Goal: Task Accomplishment & Management: Manage account settings

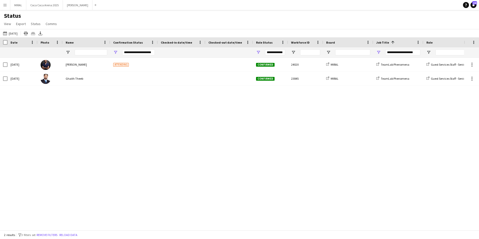
click at [4, 5] on app-icon "Menu" at bounding box center [5, 5] width 4 height 4
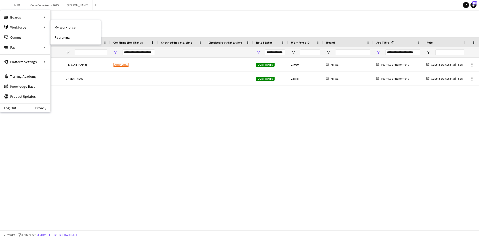
drag, startPoint x: 67, startPoint y: 28, endPoint x: 85, endPoint y: 66, distance: 42.4
click at [67, 28] on link "My Workforce" at bounding box center [76, 27] width 50 height 10
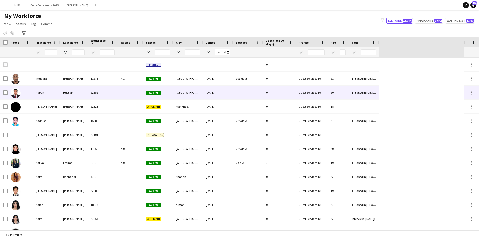
type input "*****"
type input "**********"
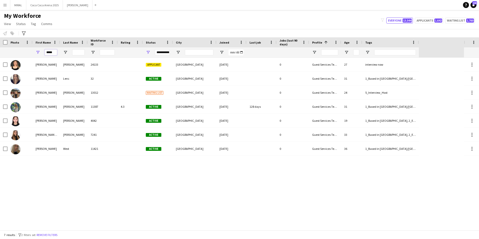
drag, startPoint x: 54, startPoint y: 53, endPoint x: 37, endPoint y: 53, distance: 17.6
click at [37, 53] on div "*****" at bounding box center [47, 52] width 28 height 10
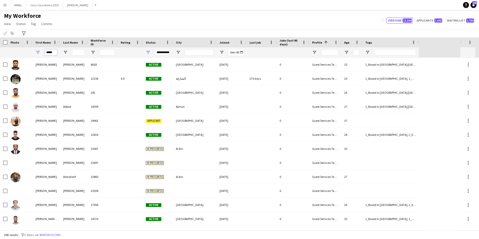
type input "*****"
click at [77, 50] on input "Last Name Filter Input" at bounding box center [78, 52] width 13 height 6
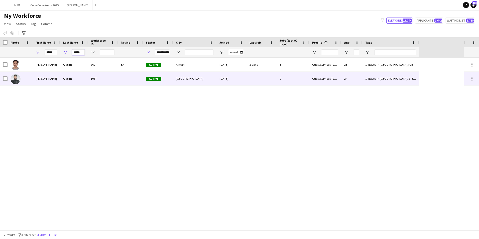
type input "*****"
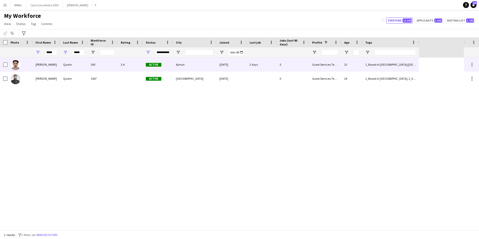
click at [106, 69] on div "260" at bounding box center [103, 65] width 30 height 14
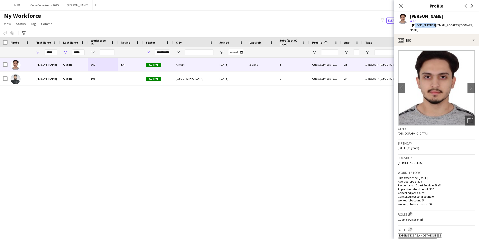
drag, startPoint x: 414, startPoint y: 24, endPoint x: 432, endPoint y: 24, distance: 17.5
click at [432, 24] on span "t. [PHONE_NUMBER]" at bounding box center [423, 25] width 26 height 4
copy span "971544506900"
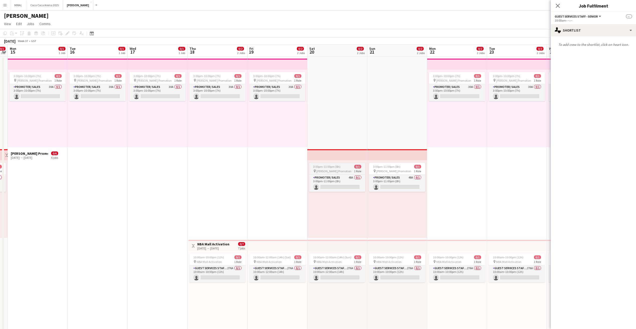
click at [335, 169] on span "[PERSON_NAME] Promotion" at bounding box center [333, 171] width 35 height 4
click at [335, 169] on app-job-card "3:00pm-11:00pm (8h) 0/1 pin [PERSON_NAME] Promotion 1 Role Promoter/ Sales 48A …" at bounding box center [337, 178] width 56 height 30
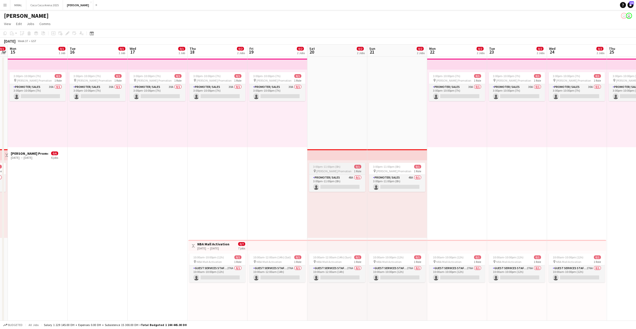
click at [335, 169] on span "[PERSON_NAME] Promotion" at bounding box center [333, 171] width 35 height 4
click at [65, 35] on div "Edit" at bounding box center [67, 33] width 6 height 6
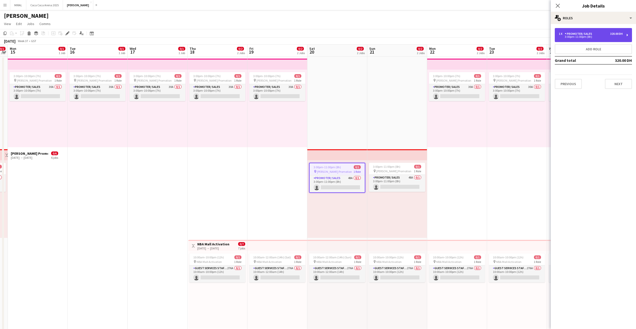
click at [583, 35] on div "Promoter/ Sales" at bounding box center [579, 34] width 29 height 4
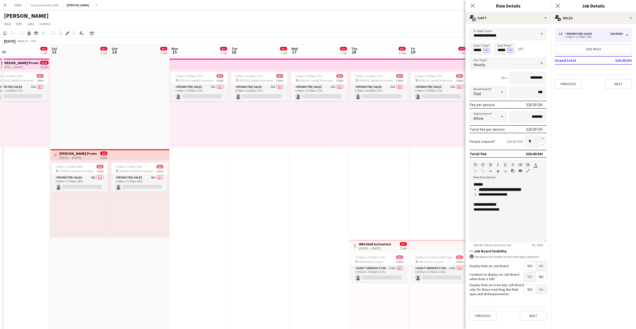
drag, startPoint x: 273, startPoint y: 194, endPoint x: 441, endPoint y: 194, distance: 168.4
click at [441, 194] on app-calendar-viewport "Wed 10 3/3 1 Job Thu 11 3/3 1 Job Fri 12 0/1 1 Job Sat 13 0/1 1 Job Sun 14 0/1 …" at bounding box center [318, 250] width 636 height 410
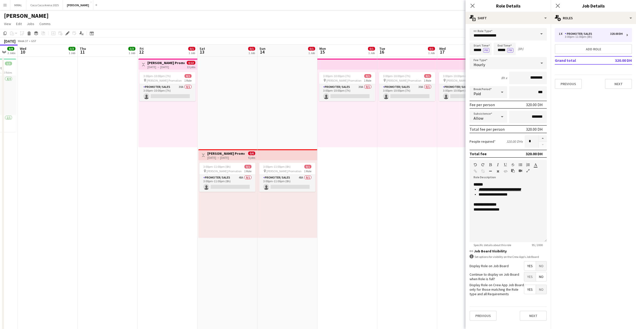
scroll to position [0, 130]
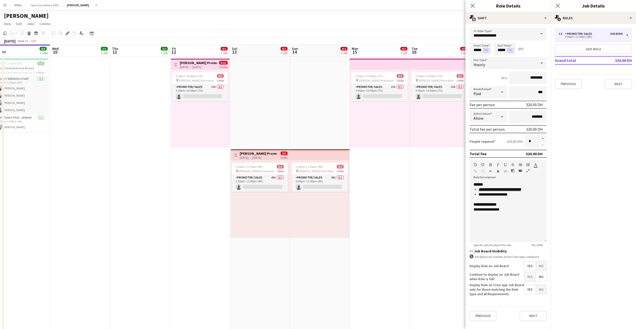
drag, startPoint x: 276, startPoint y: 190, endPoint x: 448, endPoint y: 189, distance: 172.2
click at [448, 189] on app-calendar-viewport "Sun 7 Mon 8 Tue 9 8/8 2 Jobs Wed 10 3/3 1 Job Thu 11 3/3 1 Job Fri 12 0/1 1 Job…" at bounding box center [318, 250] width 636 height 410
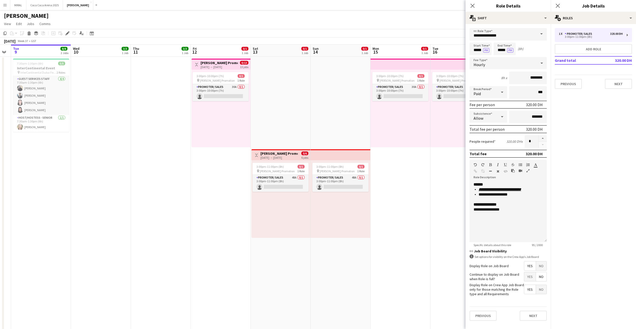
scroll to position [0, 101]
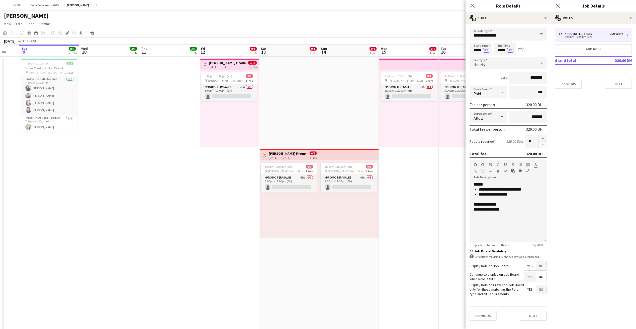
drag, startPoint x: 170, startPoint y: 183, endPoint x: 199, endPoint y: 182, distance: 29.1
click at [199, 182] on app-calendar-viewport "Sun 7 1/1 1 Job Mon 8 Tue 9 8/8 2 Jobs Wed 10 3/3 1 Job Thu 11 3/3 1 Job Fri 12…" at bounding box center [318, 250] width 636 height 410
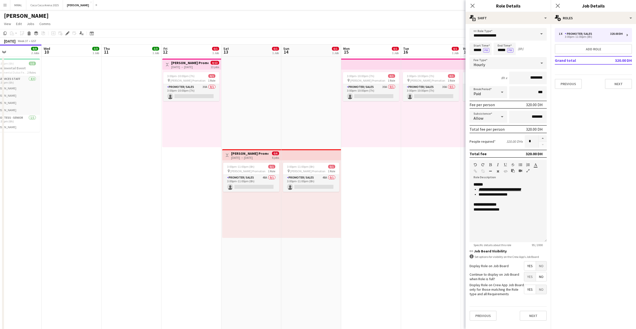
scroll to position [0, 139]
drag, startPoint x: 279, startPoint y: 88, endPoint x: 240, endPoint y: 88, distance: 38.9
click at [240, 88] on app-calendar-viewport "Sun 7 1/1 1 Job Mon 8 Tue 9 8/8 2 Jobs Wed 10 3/3 1 Job Thu 11 3/3 1 Job Fri 12…" at bounding box center [318, 250] width 636 height 410
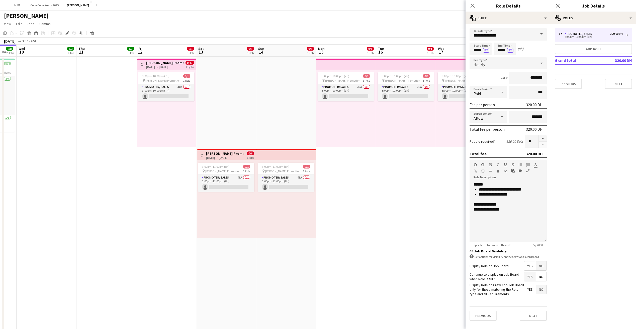
scroll to position [0, 165]
drag, startPoint x: 275, startPoint y: 90, endPoint x: 250, endPoint y: 86, distance: 25.6
click at [250, 86] on app-calendar-viewport "Sun 7 1/1 1 Job Mon 8 Tue 9 8/8 2 Jobs Wed 10 3/3 1 Job Thu 11 3/3 1 Job Fri 12…" at bounding box center [318, 250] width 636 height 410
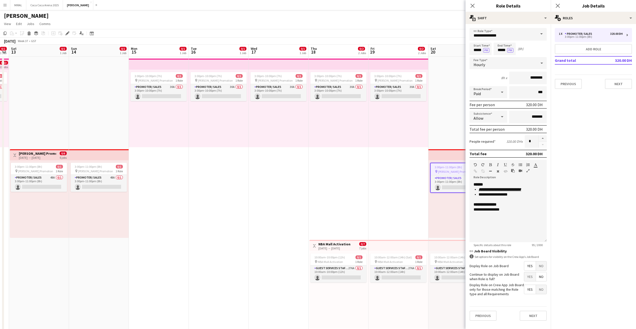
drag, startPoint x: 423, startPoint y: 168, endPoint x: 228, endPoint y: 171, distance: 195.0
click at [222, 173] on app-calendar-viewport "Wed 10 3/3 1 Job Thu 11 3/3 1 Job Fri 12 0/1 1 Job Sat 13 0/1 1 Job Sun 14 0/1 …" at bounding box center [318, 250] width 636 height 410
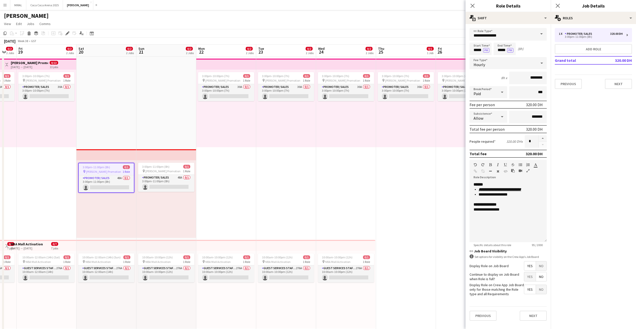
drag, startPoint x: 430, startPoint y: 159, endPoint x: 146, endPoint y: 150, distance: 284.4
click at [31, 155] on app-calendar-viewport "Tue 16 0/1 1 Job Wed 17 0/1 1 Job Thu 18 0/2 2 Jobs Fri 19 0/2 2 Jobs Sat 20 0/…" at bounding box center [318, 250] width 636 height 410
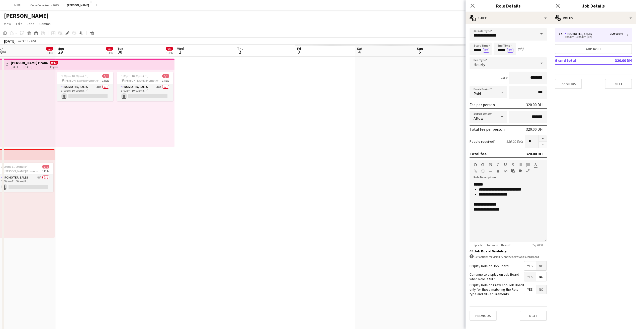
scroll to position [0, 128]
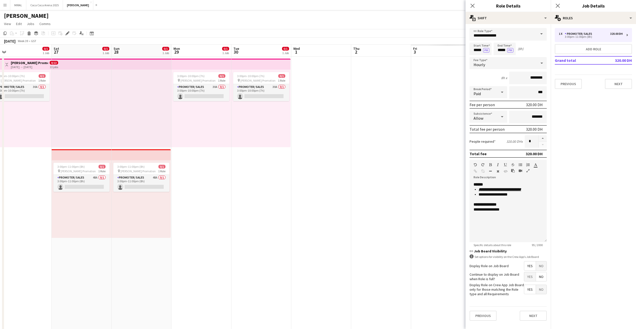
drag, startPoint x: 343, startPoint y: 152, endPoint x: -76, endPoint y: 151, distance: 419.6
click at [0, 151] on html "Menu Boards Boards Boards All jobs Status Workforce Workforce My Workforce Recr…" at bounding box center [318, 231] width 636 height 463
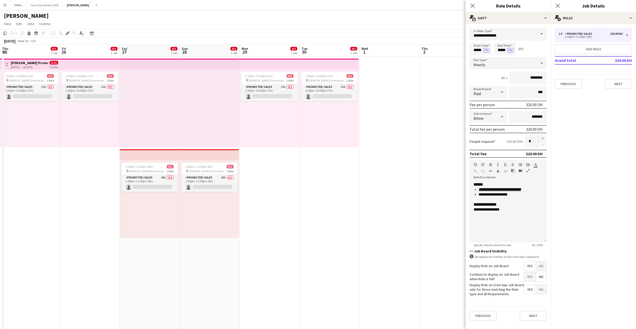
drag, startPoint x: 319, startPoint y: 144, endPoint x: 388, endPoint y: 145, distance: 68.2
click at [388, 145] on app-calendar-viewport "Tue 23 0/2 2 Jobs Wed 24 0/2 2 Jobs Thu 25 0/1 1 Job Fri 26 0/1 1 Job Sat 27 0/…" at bounding box center [318, 250] width 636 height 410
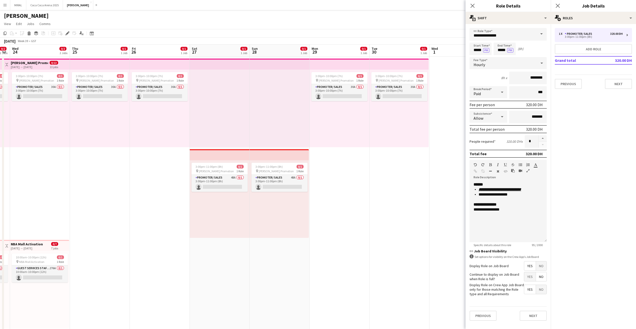
scroll to position [0, 103]
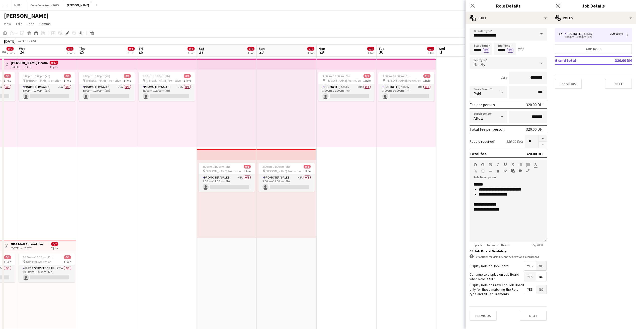
drag, startPoint x: 286, startPoint y: 173, endPoint x: 363, endPoint y: 173, distance: 77.0
click at [363, 173] on app-calendar-viewport "Mon 22 0/2 2 Jobs Tue 23 0/2 2 Jobs Wed 24 0/2 2 Jobs Thu 25 0/1 1 Job Fri 26 0…" at bounding box center [318, 250] width 636 height 410
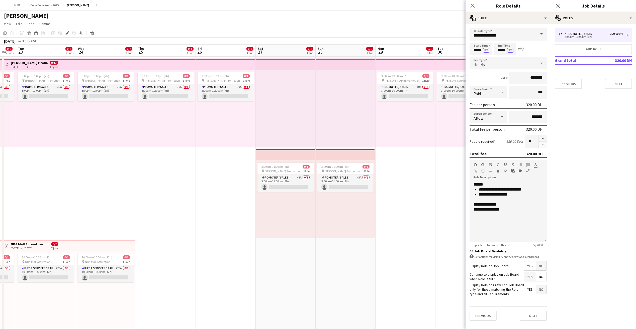
drag, startPoint x: 351, startPoint y: 179, endPoint x: 410, endPoint y: 179, distance: 58.9
click at [410, 179] on app-calendar-viewport "Sun 21 0/2 2 Jobs Mon 22 0/2 2 Jobs Tue 23 0/2 2 Jobs Wed 24 0/2 2 Jobs Thu 25 …" at bounding box center [318, 250] width 636 height 410
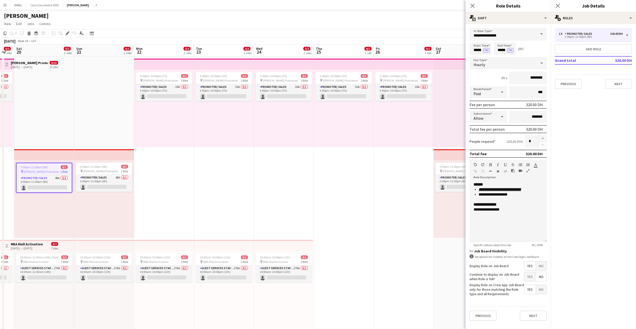
drag, startPoint x: 168, startPoint y: 178, endPoint x: 350, endPoint y: 178, distance: 181.7
click at [350, 178] on app-calendar-viewport "Thu 18 0/2 2 Jobs Fri 19 0/2 2 Jobs Sat 20 0/2 2 Jobs Sun 21 0/2 2 Jobs Mon 22 …" at bounding box center [318, 250] width 636 height 410
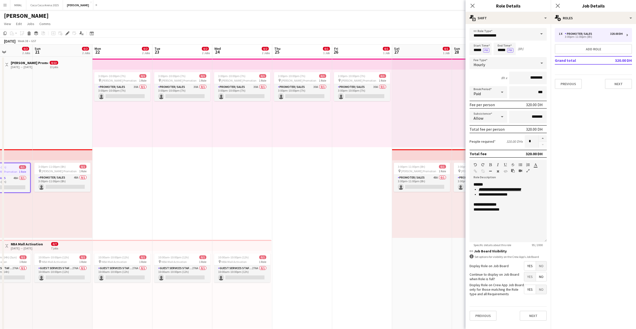
drag, startPoint x: 200, startPoint y: 174, endPoint x: 457, endPoint y: 176, distance: 256.4
click at [457, 176] on app-calendar-viewport "Thu 18 0/2 2 Jobs Fri 19 0/2 2 Jobs Sat 20 0/2 2 Jobs Sun 21 0/2 2 Jobs Mon 22 …" at bounding box center [318, 250] width 636 height 410
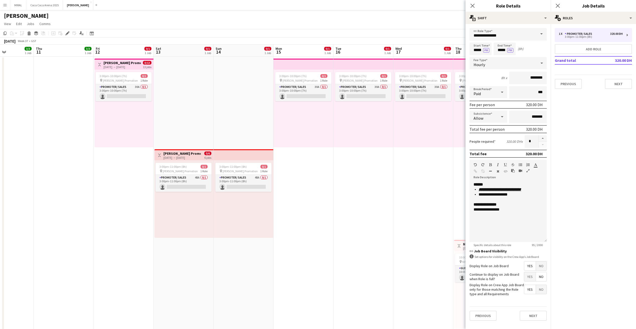
drag, startPoint x: 142, startPoint y: 161, endPoint x: 440, endPoint y: 166, distance: 298.6
click at [440, 166] on app-calendar-viewport "Mon 8 Tue 9 8/8 2 Jobs Wed 10 3/3 1 Job Thu 11 3/3 1 Job Fri 12 0/1 1 Job Sat 1…" at bounding box center [318, 250] width 636 height 410
drag, startPoint x: 423, startPoint y: 167, endPoint x: 281, endPoint y: 170, distance: 141.9
click at [281, 170] on app-calendar-viewport "Mon 8 Tue 9 8/8 2 Jobs Wed 10 3/3 1 Job Thu 11 3/3 1 Job Fri 12 0/1 1 Job Sat 1…" at bounding box center [318, 250] width 636 height 410
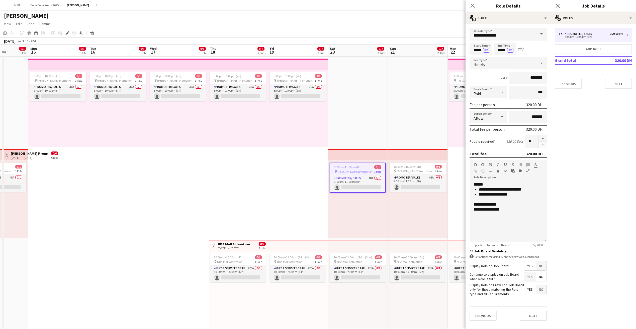
drag, startPoint x: 366, startPoint y: 166, endPoint x: 313, endPoint y: 166, distance: 53.4
click at [313, 166] on app-calendar-viewport "Thu 11 3/3 1 Job Fri 12 0/1 1 Job Sat 13 0/1 1 Job Sun 14 0/1 1 Job Mon 15 0/1 …" at bounding box center [318, 250] width 636 height 410
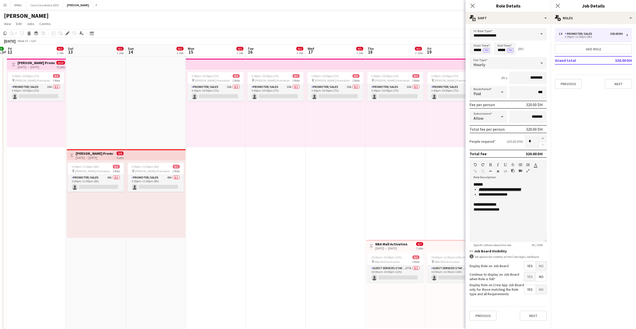
scroll to position [0, 154]
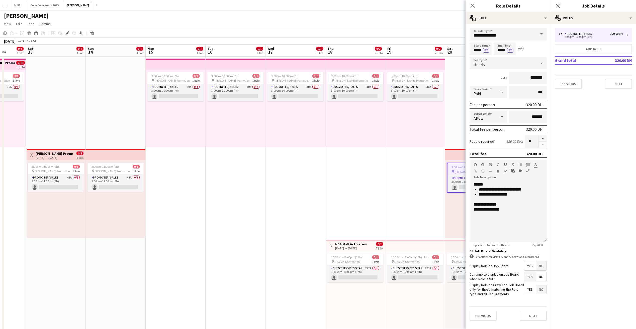
drag, startPoint x: 234, startPoint y: 189, endPoint x: 353, endPoint y: 188, distance: 118.6
click at [353, 188] on app-calendar-viewport "Wed 10 3/3 1 Job Thu 11 3/3 1 Job Fri 12 0/1 1 Job Sat 13 0/1 1 Job Sun 14 0/1 …" at bounding box center [318, 250] width 636 height 410
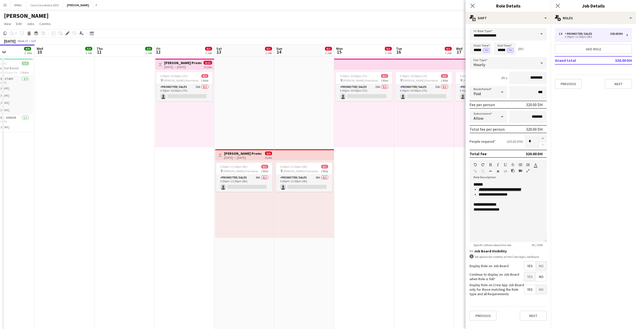
scroll to position [0, 128]
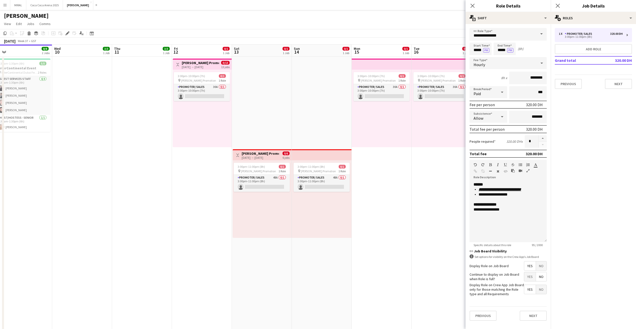
drag, startPoint x: 190, startPoint y: 179, endPoint x: 389, endPoint y: 177, distance: 198.3
click at [397, 178] on app-calendar-viewport "Sun 7 1/1 1 Job Mon 8 Tue 9 8/8 2 Jobs Wed 10 3/3 1 Job Thu 11 3/3 1 Job Fri 12…" at bounding box center [318, 250] width 636 height 410
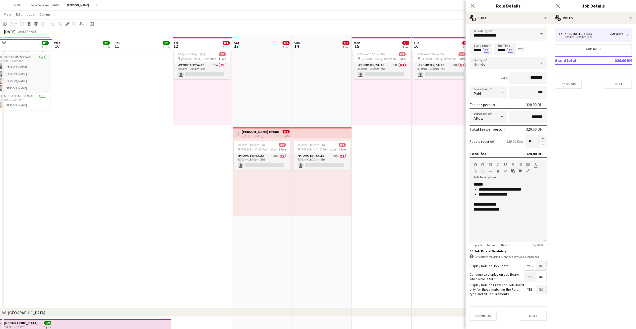
scroll to position [25, 0]
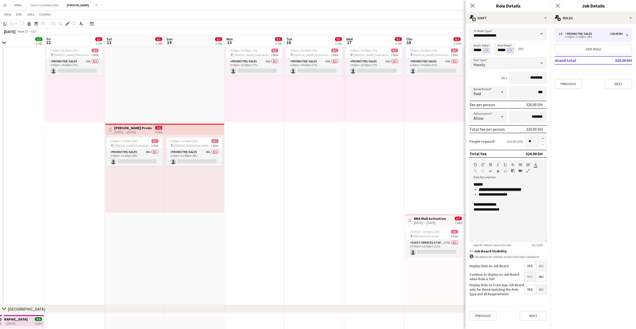
drag, startPoint x: 440, startPoint y: 166, endPoint x: 312, endPoint y: 177, distance: 129.1
click at [312, 177] on app-calendar-viewport "Mon 8 Tue 9 8/8 2 Jobs Wed 10 3/3 1 Job Thu 11 3/3 1 Job Fri 12 0/1 1 Job Sat 1…" at bounding box center [318, 211] width 636 height 435
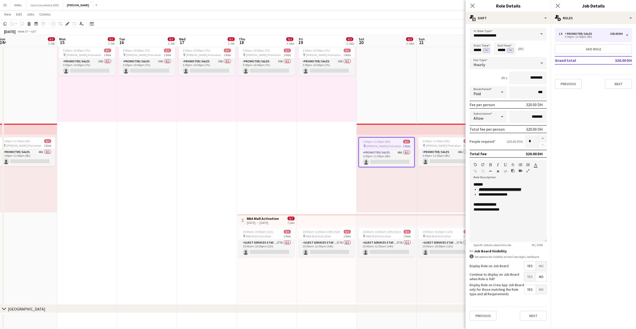
scroll to position [0, 189]
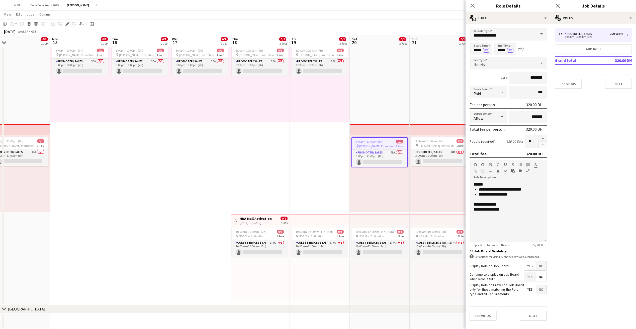
drag, startPoint x: 420, startPoint y: 159, endPoint x: 252, endPoint y: 152, distance: 167.6
click at [247, 161] on app-calendar-viewport "Thu 11 3/3 1 Job Fri 12 0/1 1 Job Sat 13 0/1 1 Job Sun 14 0/1 1 Job Mon 15 0/1 …" at bounding box center [318, 211] width 636 height 435
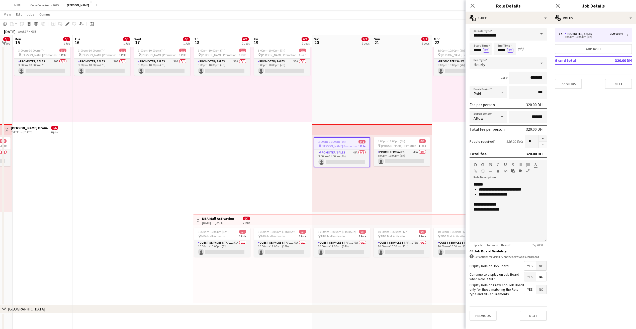
drag, startPoint x: 241, startPoint y: 164, endPoint x: 204, endPoint y: 171, distance: 38.6
click at [204, 171] on app-calendar-viewport "Fri 12 0/1 1 Job Sat 13 0/1 1 Job Sun 14 0/1 1 Job Mon 15 0/1 1 Job Tue 16 0/1 …" at bounding box center [318, 211] width 636 height 435
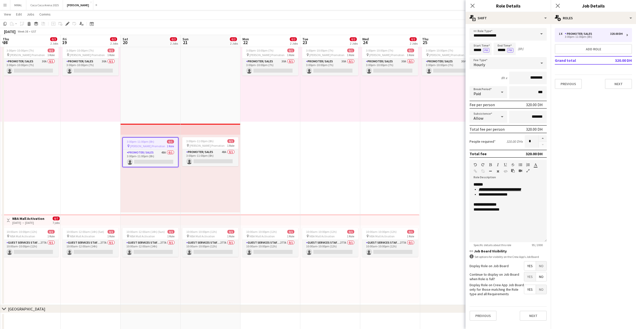
drag, startPoint x: 398, startPoint y: 99, endPoint x: 145, endPoint y: 104, distance: 252.9
click at [149, 104] on app-calendar-viewport "Mon 15 0/1 1 Job Tue 16 0/1 1 Job Wed 17 0/1 1 Job Thu 18 0/2 2 Jobs Fri 19 0/2…" at bounding box center [318, 211] width 636 height 435
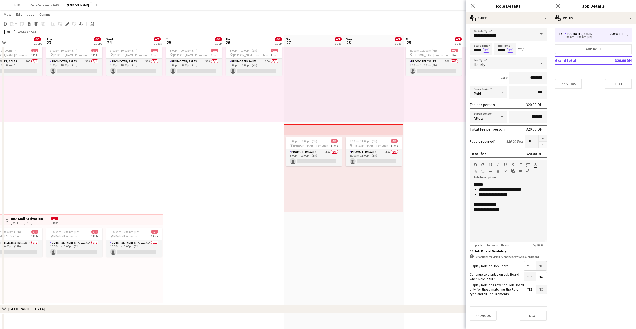
scroll to position [0, 196]
drag, startPoint x: 434, startPoint y: 155, endPoint x: 236, endPoint y: 150, distance: 198.1
click at [236, 150] on app-calendar-viewport "Fri 19 0/2 2 Jobs Sat 20 0/2 2 Jobs Sun 21 0/2 2 Jobs Mon 22 0/2 2 Jobs Tue 23 …" at bounding box center [318, 211] width 636 height 435
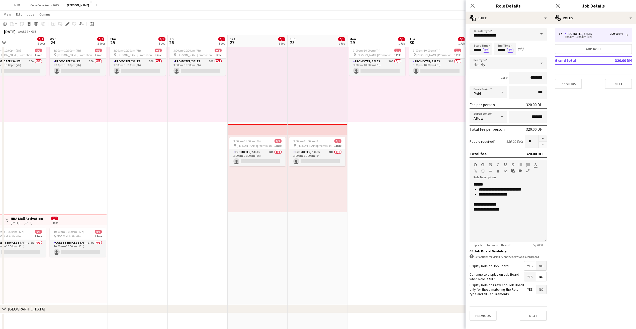
drag, startPoint x: 436, startPoint y: 161, endPoint x: 443, endPoint y: 166, distance: 8.7
click at [443, 166] on app-calendar-viewport "Sun 21 0/2 2 Jobs Mon 22 0/2 2 Jobs Tue 23 0/2 2 Jobs Wed 24 0/2 2 Jobs Thu 25 …" at bounding box center [318, 211] width 636 height 435
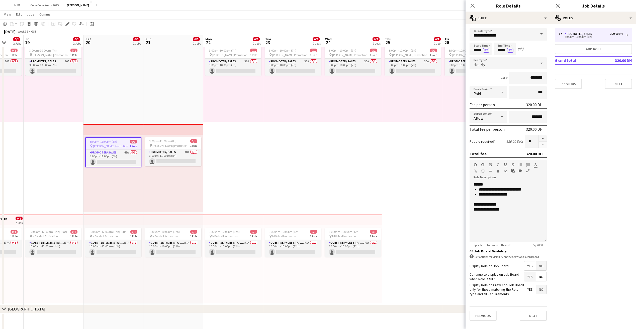
drag, startPoint x: 220, startPoint y: 166, endPoint x: 432, endPoint y: 168, distance: 212.3
click at [432, 168] on app-calendar-viewport "Tue 16 0/1 1 Job Wed 17 0/1 1 Job Thu 18 0/2 2 Jobs Fri 19 0/2 2 Jobs Sat 20 0/…" at bounding box center [318, 211] width 636 height 435
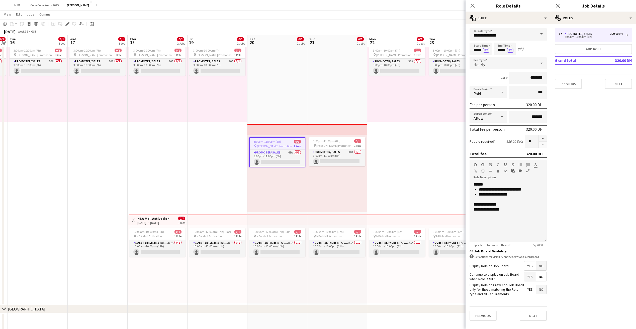
scroll to position [0, 129]
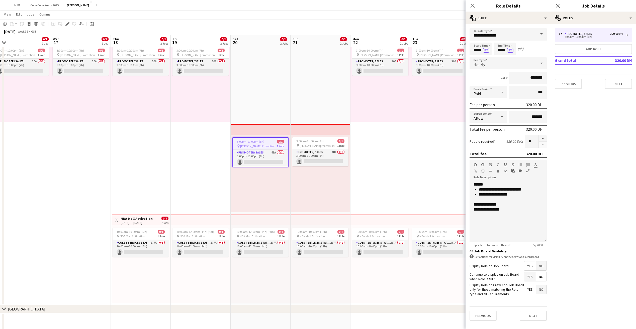
drag, startPoint x: 245, startPoint y: 167, endPoint x: 393, endPoint y: 166, distance: 147.4
click at [393, 166] on app-calendar-viewport "Sun 14 0/1 1 Job Mon 15 0/1 1 Job Tue 16 0/1 1 Job Wed 17 0/1 1 Job Thu 18 0/2 …" at bounding box center [318, 211] width 636 height 435
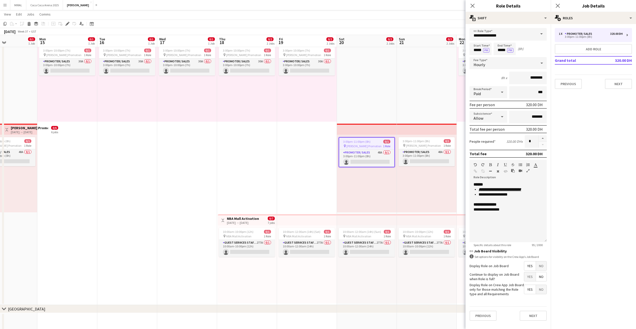
drag, startPoint x: 189, startPoint y: 163, endPoint x: 290, endPoint y: 163, distance: 101.3
click at [296, 163] on app-calendar-viewport "Fri 12 0/1 1 Job Sat 13 0/1 1 Job Sun 14 0/1 1 Job Mon 15 0/1 1 Job Tue 16 0/1 …" at bounding box center [318, 211] width 636 height 435
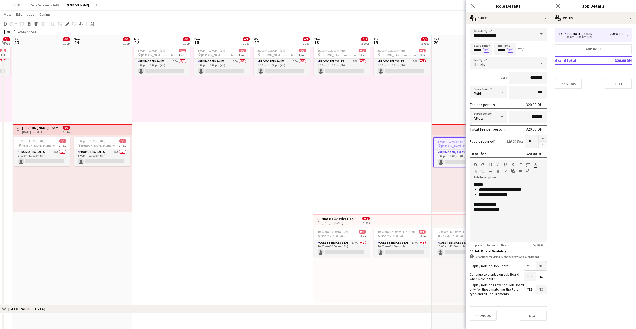
drag, startPoint x: 208, startPoint y: 163, endPoint x: 304, endPoint y: 163, distance: 95.7
click at [303, 163] on app-calendar-viewport "Thu 11 3/3 1 Job Fri 12 0/1 1 Job Sat 13 0/1 1 Job Sun 14 0/1 1 Job Mon 15 0/1 …" at bounding box center [318, 211] width 636 height 435
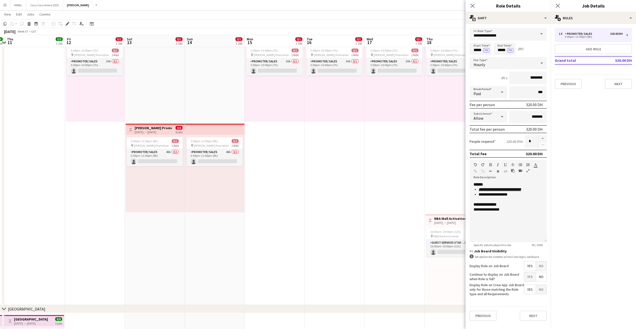
scroll to position [0, 153]
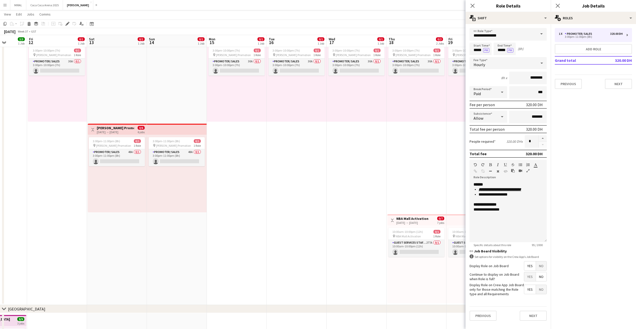
drag, startPoint x: 222, startPoint y: 164, endPoint x: 293, endPoint y: 163, distance: 70.7
click at [293, 163] on app-calendar-viewport "Tue 9 8/8 2 Jobs Wed 10 3/3 1 Job Thu 11 3/3 1 Job Fri 12 0/1 1 Job Sat 13 0/1 …" at bounding box center [318, 211] width 636 height 435
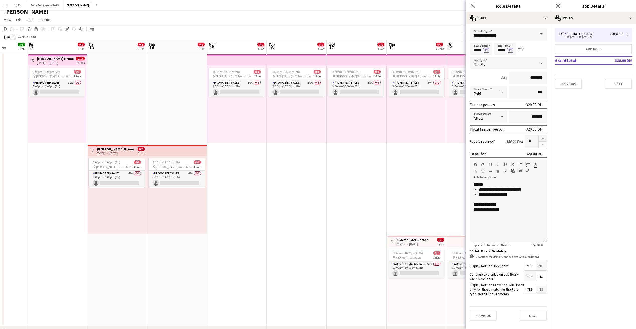
scroll to position [0, 0]
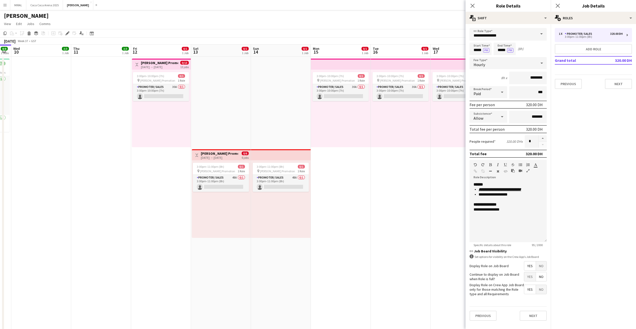
drag, startPoint x: 251, startPoint y: 177, endPoint x: 321, endPoint y: 178, distance: 70.2
click at [325, 178] on app-calendar-viewport "Mon 8 Tue 9 8/8 2 Jobs Wed 10 3/3 1 Job Thu 11 3/3 1 Job Fri 12 0/1 1 Job Sat 1…" at bounding box center [318, 250] width 636 height 410
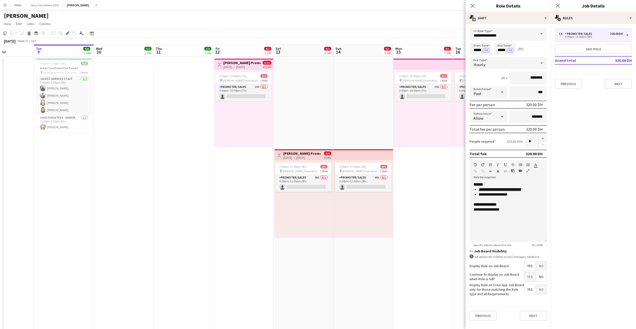
drag, startPoint x: 164, startPoint y: 178, endPoint x: 248, endPoint y: 179, distance: 83.7
click at [248, 179] on app-calendar-viewport "Sat 6 1/1 1 Job Sun 7 1/1 1 Job Mon 8 Tue 9 8/8 2 Jobs Wed 10 3/3 1 Job Thu 11 …" at bounding box center [318, 250] width 636 height 410
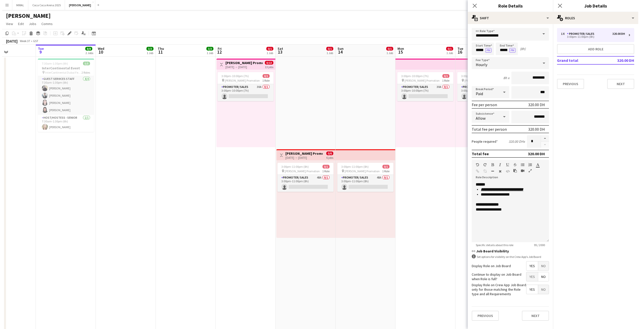
scroll to position [0, 144]
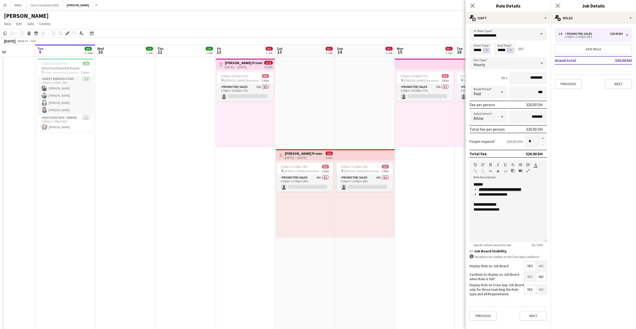
click at [2, 5] on button "Menu" at bounding box center [5, 5] width 10 height 10
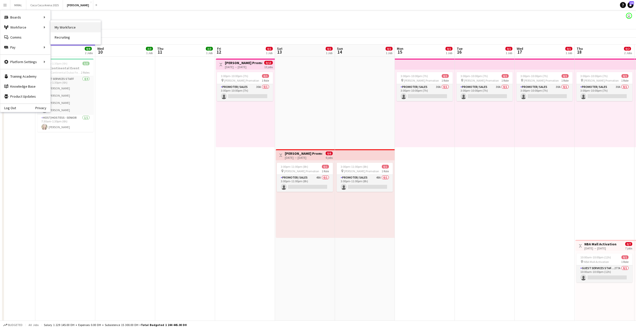
click at [56, 28] on link "My Workforce" at bounding box center [76, 27] width 50 height 10
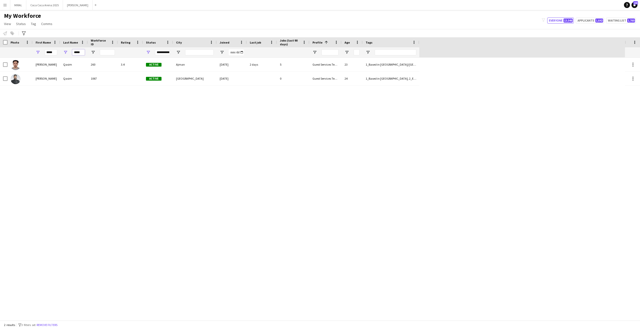
drag, startPoint x: 82, startPoint y: 52, endPoint x: 30, endPoint y: 51, distance: 51.9
click at [30, 51] on div "***** *****" at bounding box center [209, 52] width 419 height 10
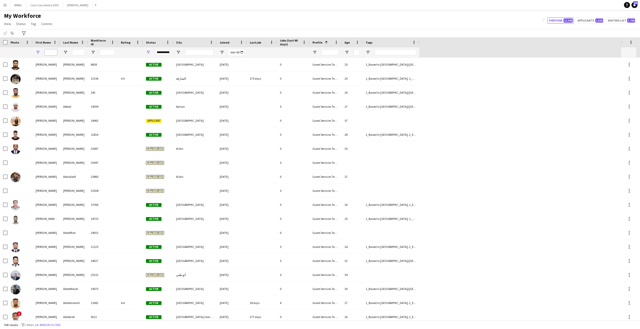
drag, startPoint x: 54, startPoint y: 53, endPoint x: 27, endPoint y: 49, distance: 27.3
click at [27, 49] on div at bounding box center [209, 52] width 419 height 10
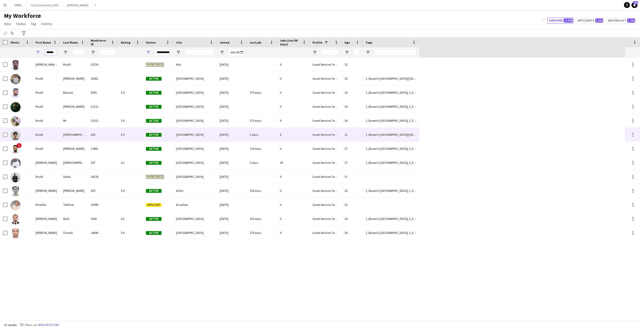
type input "******"
click at [41, 136] on div "Khalil" at bounding box center [47, 135] width 28 height 14
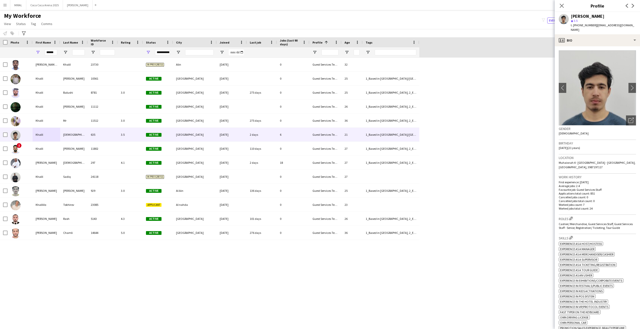
drag, startPoint x: 592, startPoint y: 25, endPoint x: 574, endPoint y: 26, distance: 17.6
click at [574, 26] on span "t. [PHONE_NUMBER]" at bounding box center [583, 25] width 26 height 4
copy span "971556391377"
drag, startPoint x: 607, startPoint y: 15, endPoint x: 571, endPoint y: 16, distance: 36.1
click at [571, 16] on div "[PERSON_NAME]" at bounding box center [602, 16] width 65 height 5
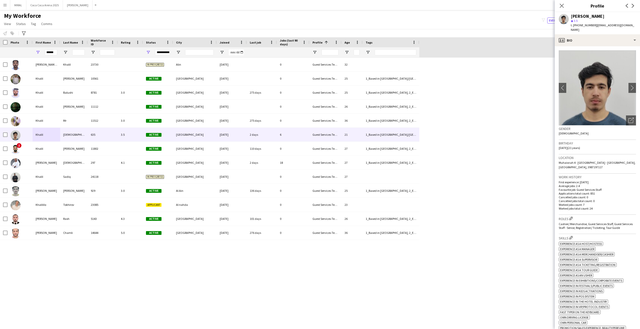
copy div "[PERSON_NAME]"
click at [33, 24] on span "Tag" at bounding box center [33, 24] width 5 height 5
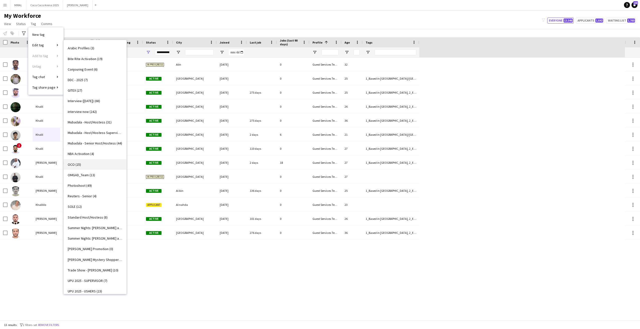
scroll to position [173, 0]
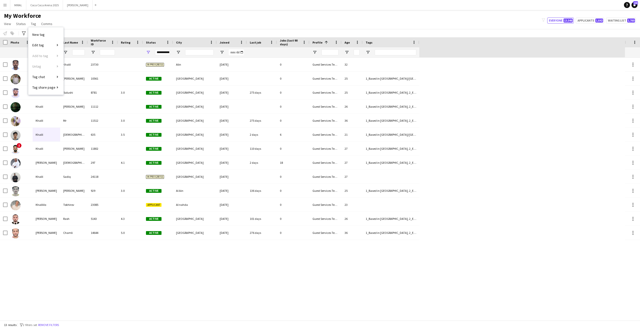
click at [89, 15] on div "My Workforce View Views Default view New view Update view Delete view Edit name…" at bounding box center [320, 20] width 640 height 17
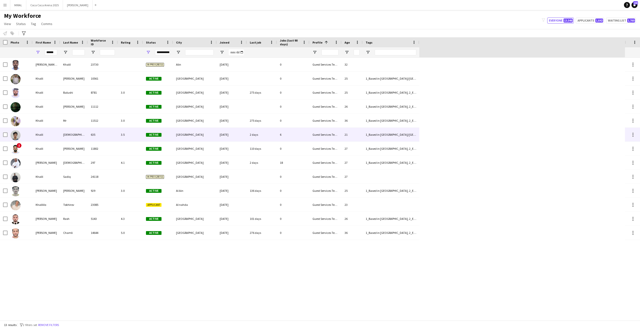
click at [53, 136] on div "Khalil" at bounding box center [47, 135] width 28 height 14
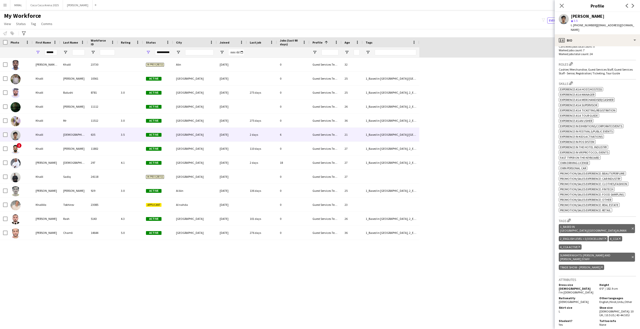
scroll to position [175, 0]
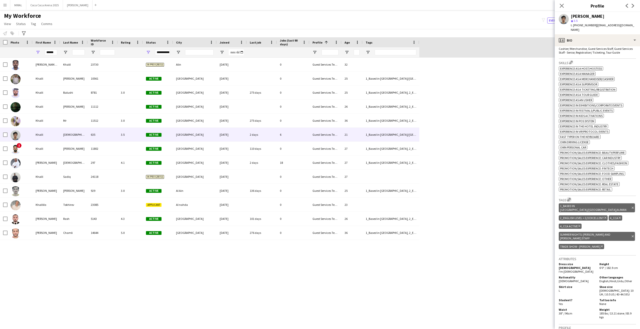
click at [569, 198] on app-icon "Edit crew company tags" at bounding box center [569, 200] width 4 height 4
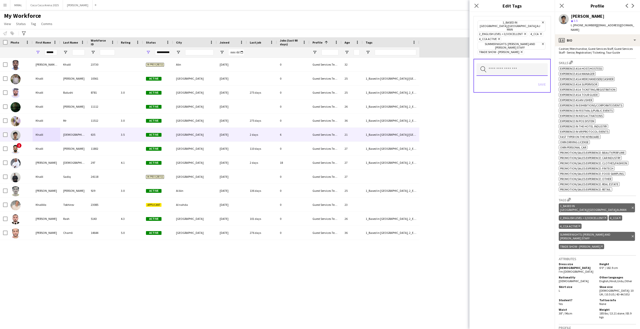
click at [515, 63] on input "text" at bounding box center [511, 69] width 71 height 13
type input "****"
click at [518, 78] on span "[PERSON_NAME] Promotion" at bounding box center [511, 77] width 63 height 5
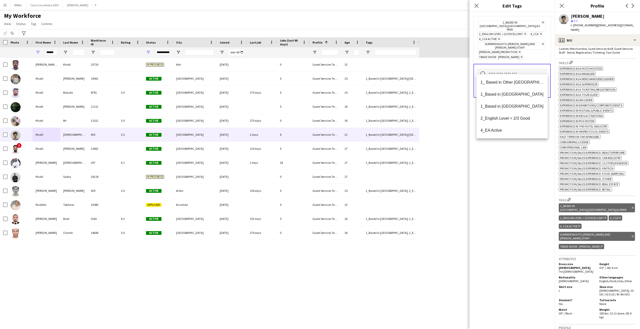
click at [531, 156] on div "1_Based in [GEOGRAPHIC_DATA]/[GEOGRAPHIC_DATA]/Ajman Remove 2_English Level = 3…" at bounding box center [511, 170] width 85 height 317
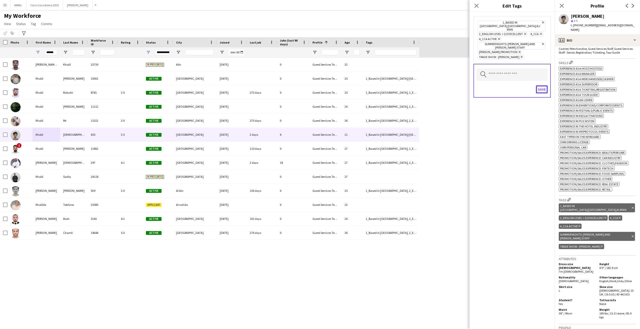
click at [541, 85] on button "Save" at bounding box center [542, 89] width 12 height 8
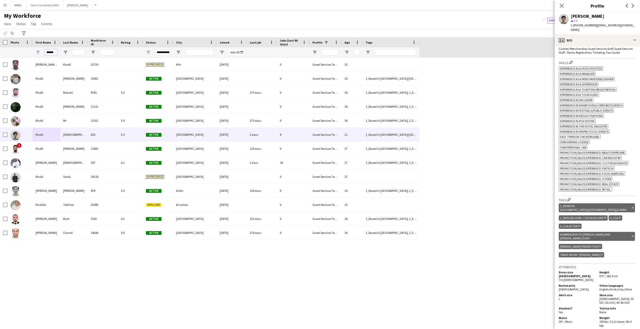
drag, startPoint x: 54, startPoint y: 51, endPoint x: 19, endPoint y: 49, distance: 34.9
click at [19, 49] on div "******" at bounding box center [209, 52] width 419 height 10
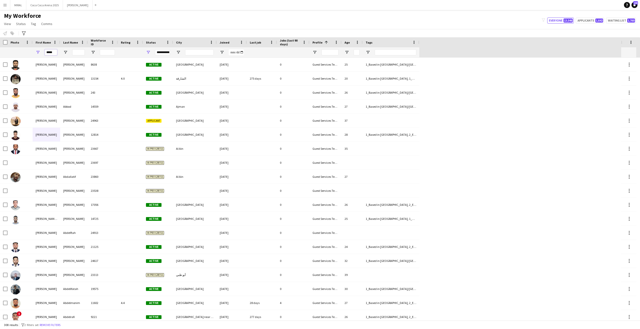
type input "*****"
click at [76, 50] on input "Last Name Filter Input" at bounding box center [78, 52] width 13 height 6
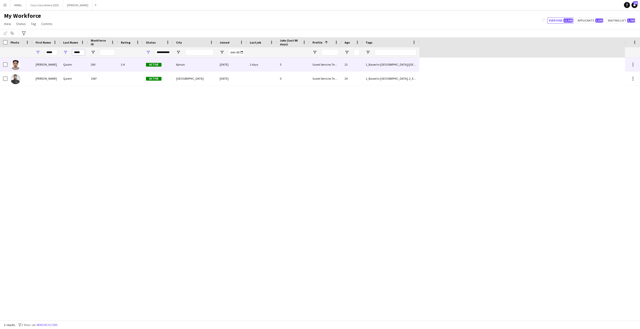
type input "*****"
click at [109, 64] on div "260" at bounding box center [103, 65] width 30 height 14
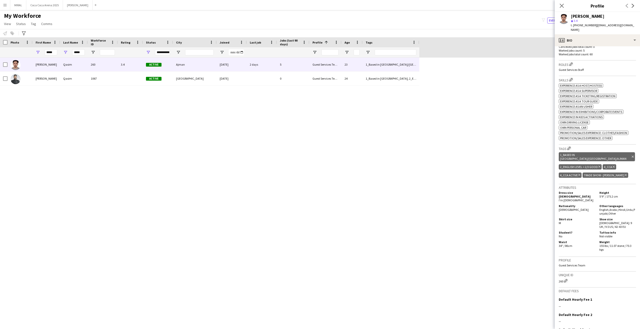
scroll to position [150, 0]
click at [568, 148] on app-icon "Edit crew company tags" at bounding box center [569, 148] width 4 height 4
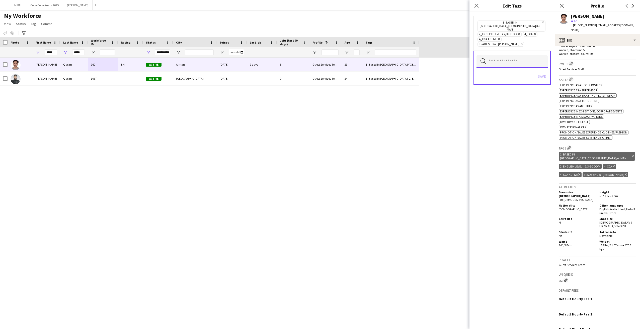
click at [503, 55] on input "text" at bounding box center [511, 61] width 71 height 13
type input "****"
click at [510, 64] on span "[PERSON_NAME] Promotion" at bounding box center [511, 64] width 63 height 5
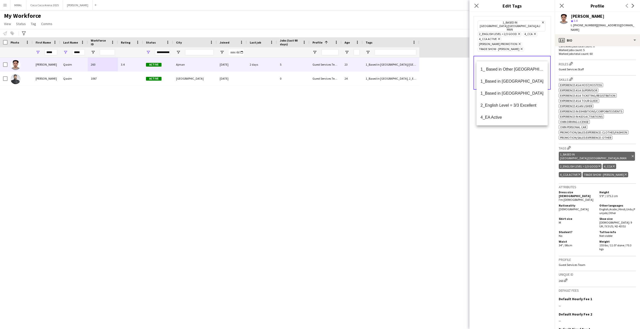
drag, startPoint x: 530, startPoint y: 156, endPoint x: 533, endPoint y: 116, distance: 40.3
click at [530, 155] on div "1_Based in [GEOGRAPHIC_DATA]/[GEOGRAPHIC_DATA]/Ajman Remove 2_English Level = 2…" at bounding box center [511, 170] width 85 height 317
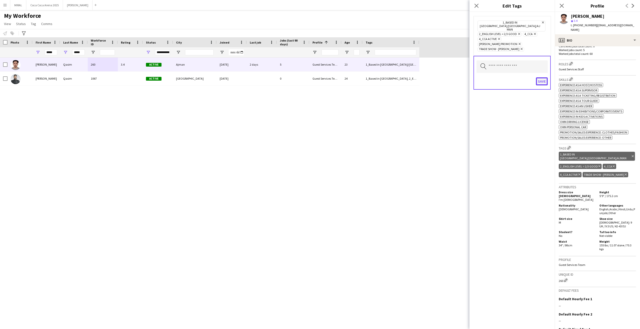
click at [543, 77] on button "Save" at bounding box center [542, 81] width 12 height 8
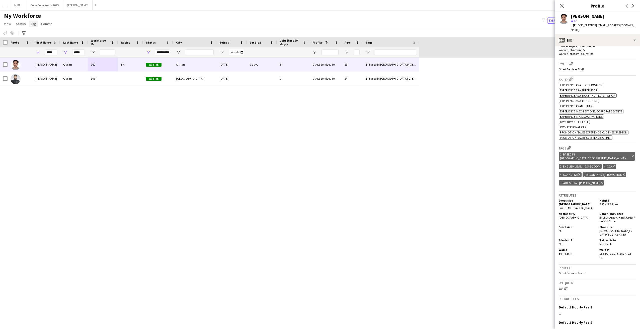
click at [34, 26] on span "Tag" at bounding box center [33, 24] width 5 height 5
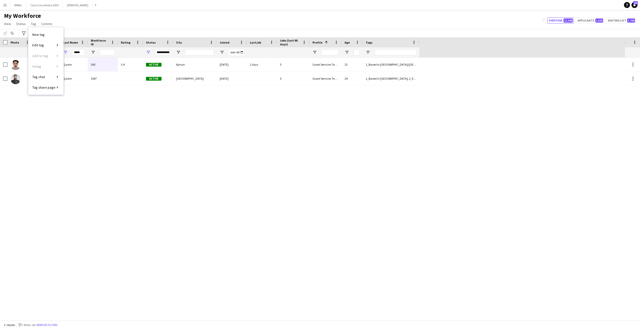
click at [161, 25] on div "My Workforce View Views Default view New view Update view Delete view Edit name…" at bounding box center [320, 20] width 640 height 17
drag, startPoint x: 56, startPoint y: 52, endPoint x: 23, endPoint y: 49, distance: 33.2
click at [23, 51] on div "***** *****" at bounding box center [209, 52] width 419 height 10
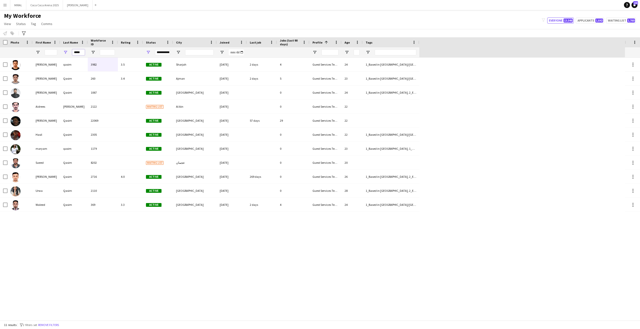
drag, startPoint x: 82, startPoint y: 53, endPoint x: 53, endPoint y: 48, distance: 30.0
click at [53, 48] on div "*****" at bounding box center [209, 52] width 419 height 10
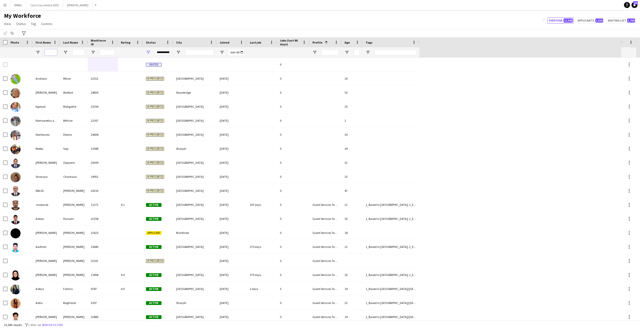
click at [52, 51] on input "First Name Filter Input" at bounding box center [51, 52] width 13 height 6
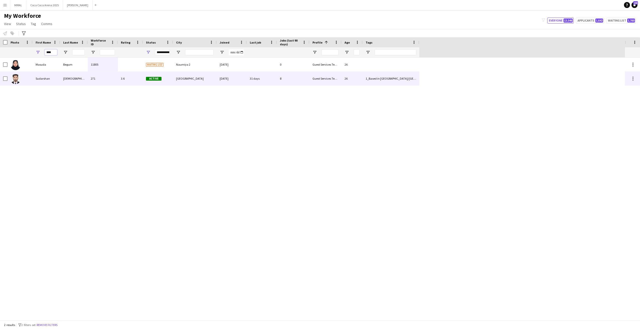
type input "****"
click at [103, 81] on div "271" at bounding box center [103, 79] width 30 height 14
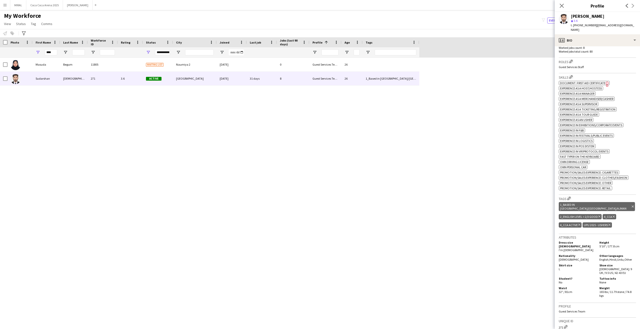
scroll to position [201, 0]
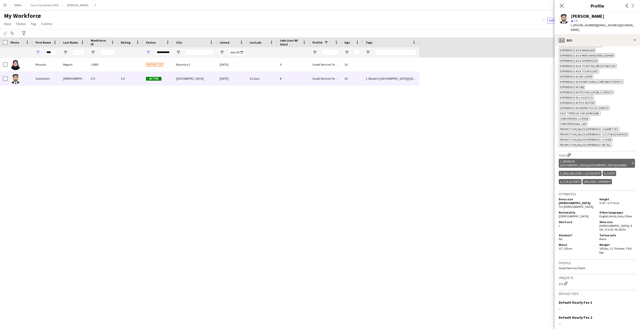
click at [569, 153] on app-icon "Edit crew company tags" at bounding box center [569, 155] width 4 height 4
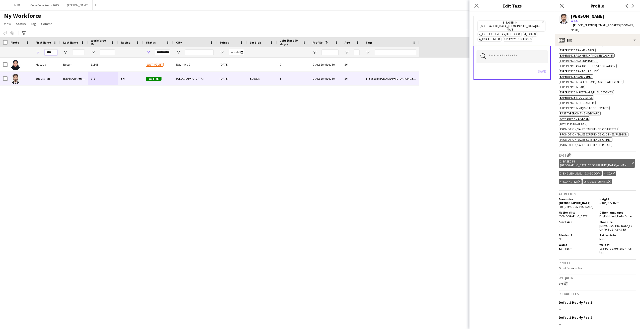
drag, startPoint x: 52, startPoint y: 53, endPoint x: 31, endPoint y: 52, distance: 21.1
click at [31, 52] on div "****" at bounding box center [209, 52] width 419 height 10
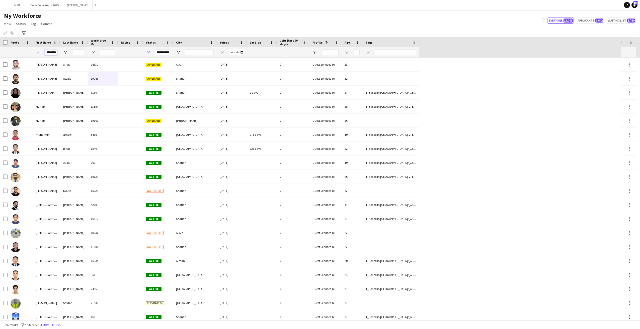
scroll to position [0, 5]
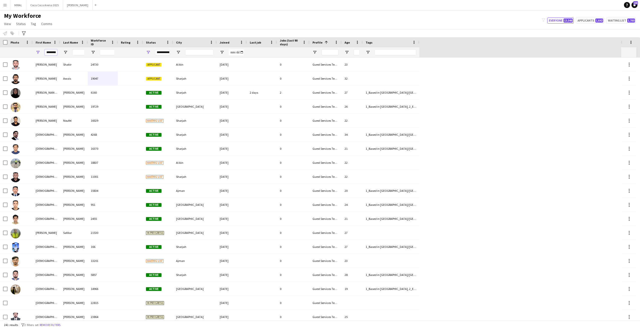
type input "********"
click at [79, 52] on input "Last Name Filter Input" at bounding box center [78, 52] width 13 height 6
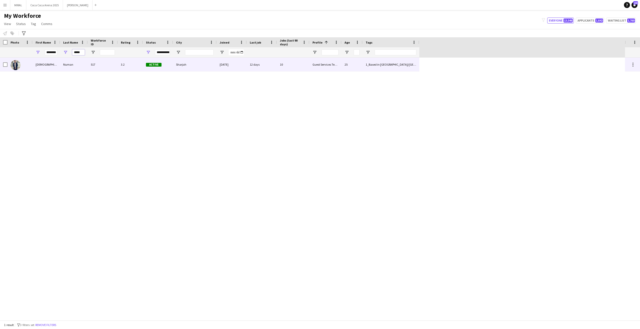
type input "*****"
click at [106, 64] on div "517" at bounding box center [103, 65] width 30 height 14
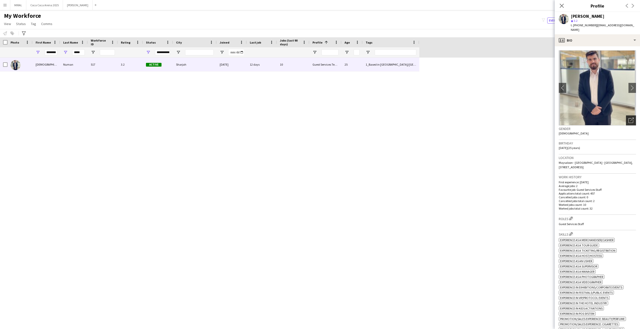
click at [629, 118] on icon at bounding box center [630, 120] width 5 height 5
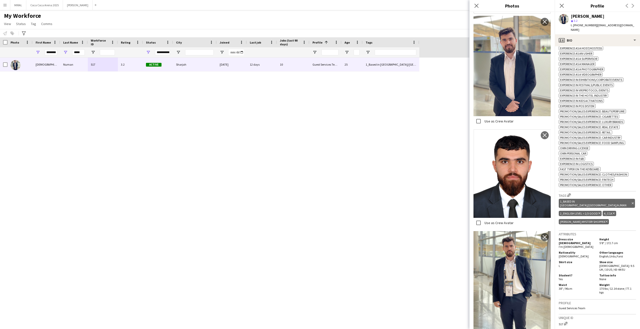
scroll to position [226, 0]
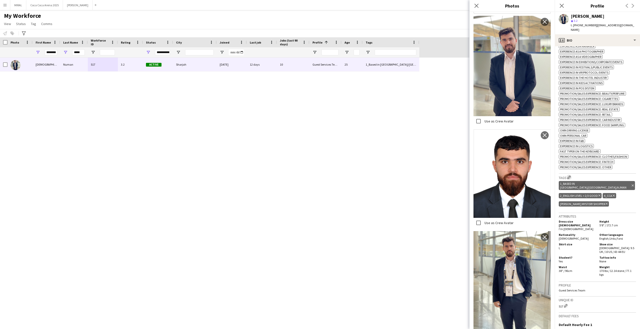
click at [568, 176] on app-icon "Edit crew company tags" at bounding box center [569, 178] width 4 height 4
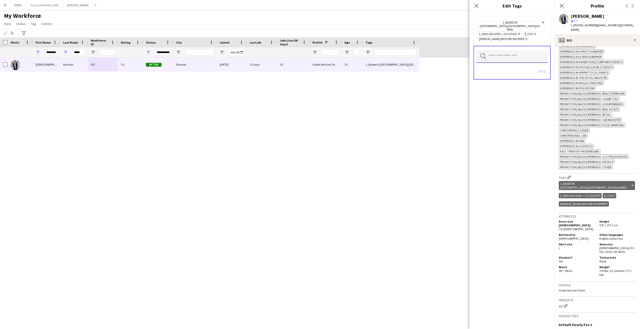
click at [517, 50] on input "text" at bounding box center [511, 56] width 71 height 13
type input "****"
click at [519, 67] on span "[PERSON_NAME] Promotion" at bounding box center [511, 64] width 63 height 5
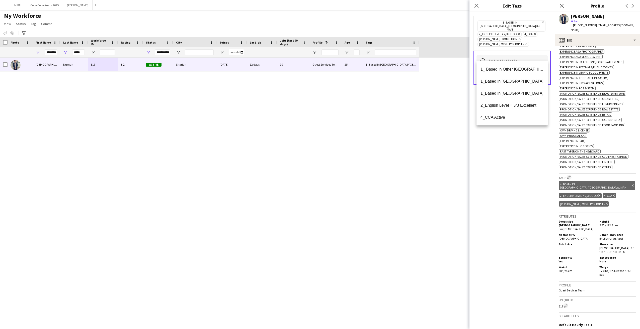
click at [514, 170] on div "1_Based in [GEOGRAPHIC_DATA]/[GEOGRAPHIC_DATA]/Ajman Remove 2_English Level = 2…" at bounding box center [511, 170] width 85 height 317
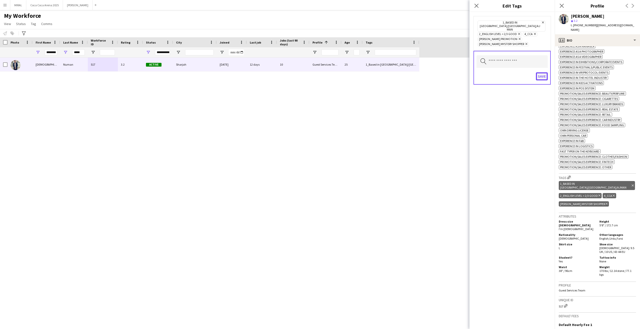
click at [543, 72] on button "Save" at bounding box center [542, 76] width 12 height 8
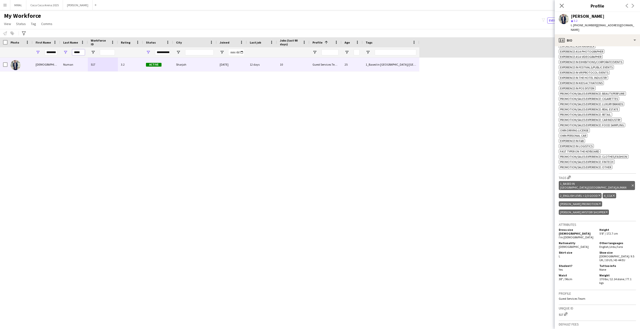
drag, startPoint x: 83, startPoint y: 52, endPoint x: 53, endPoint y: 51, distance: 29.3
click at [53, 51] on div "******** *****" at bounding box center [209, 52] width 419 height 10
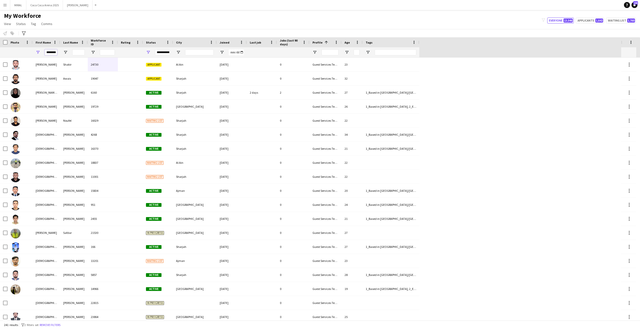
scroll to position [0, 0]
drag, startPoint x: 56, startPoint y: 52, endPoint x: 37, endPoint y: 50, distance: 18.6
click at [38, 50] on div "********" at bounding box center [47, 52] width 28 height 10
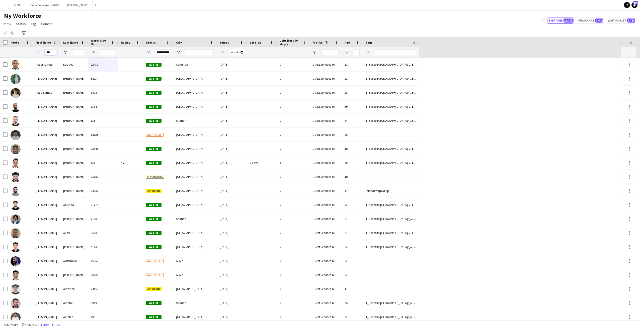
type input "***"
drag, startPoint x: 52, startPoint y: 52, endPoint x: 38, endPoint y: 53, distance: 13.8
click at [38, 53] on div "***" at bounding box center [47, 52] width 28 height 10
drag, startPoint x: 53, startPoint y: 51, endPoint x: 34, endPoint y: 51, distance: 18.8
click at [34, 51] on div "***" at bounding box center [47, 52] width 28 height 10
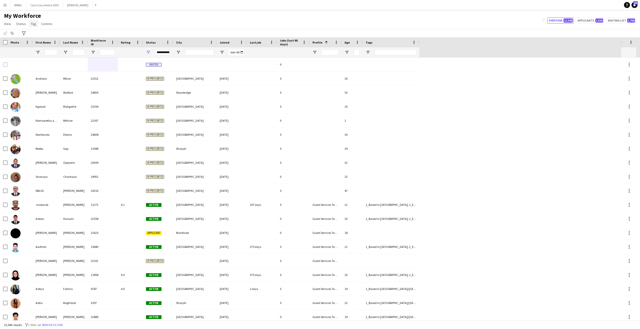
click at [35, 24] on link "Tag" at bounding box center [33, 24] width 9 height 7
click at [51, 36] on link "New tag" at bounding box center [45, 34] width 35 height 11
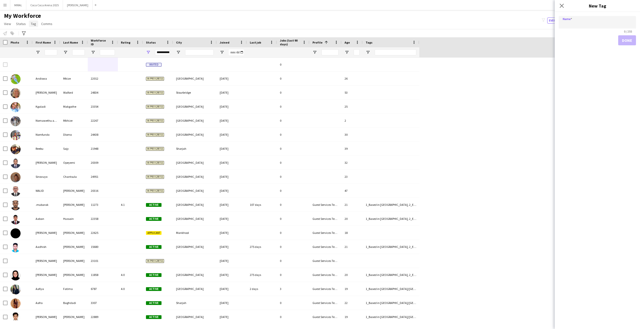
click at [34, 24] on span "Tag" at bounding box center [33, 24] width 5 height 5
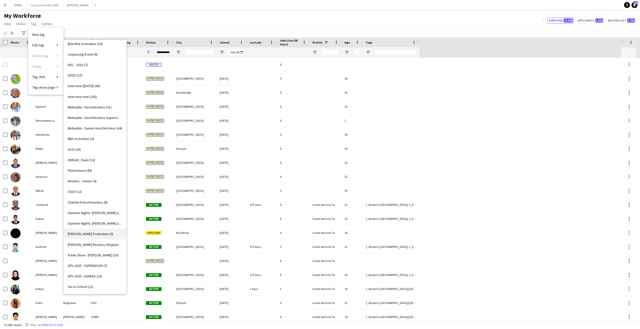
click at [111, 234] on link "[PERSON_NAME] Promotion (0)" at bounding box center [95, 234] width 63 height 11
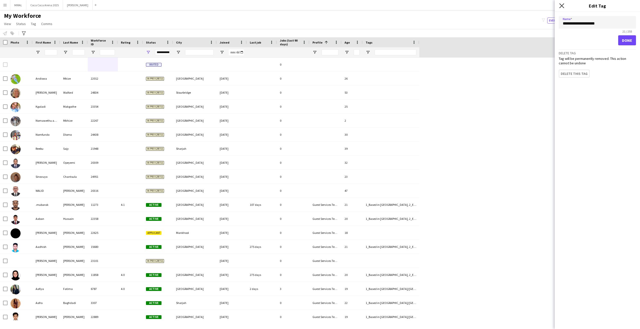
click at [562, 6] on icon at bounding box center [561, 5] width 5 height 5
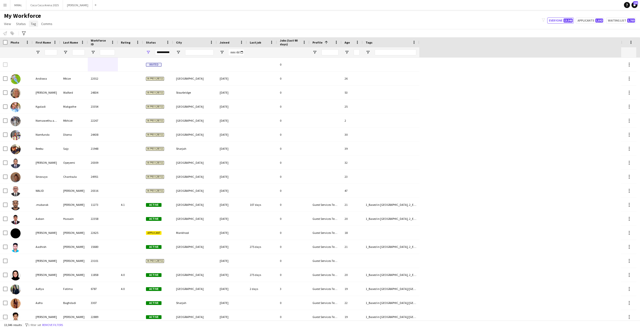
click at [36, 27] on link "Tag" at bounding box center [33, 24] width 9 height 7
click at [68, 19] on div "My Workforce View Views Default view New view Update view Delete view Edit name…" at bounding box center [320, 20] width 640 height 17
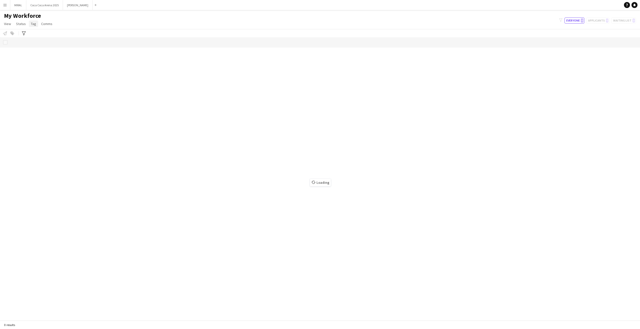
click at [31, 23] on span "Tag" at bounding box center [33, 24] width 5 height 5
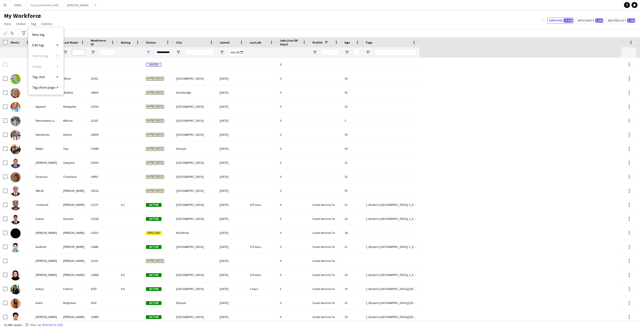
drag, startPoint x: 81, startPoint y: 53, endPoint x: 75, endPoint y: 53, distance: 5.8
click at [81, 53] on input "Last Name Filter Input" at bounding box center [78, 52] width 13 height 6
click at [55, 53] on input "First Name Filter Input" at bounding box center [51, 52] width 13 height 6
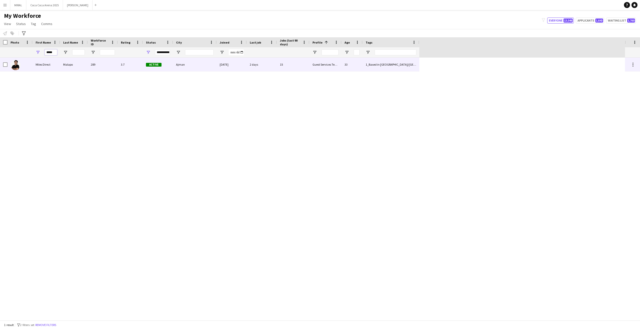
type input "*****"
click at [136, 68] on div "3.7" at bounding box center [130, 65] width 25 height 14
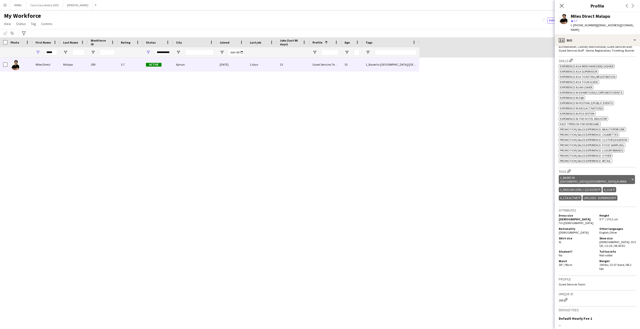
scroll to position [175, 0]
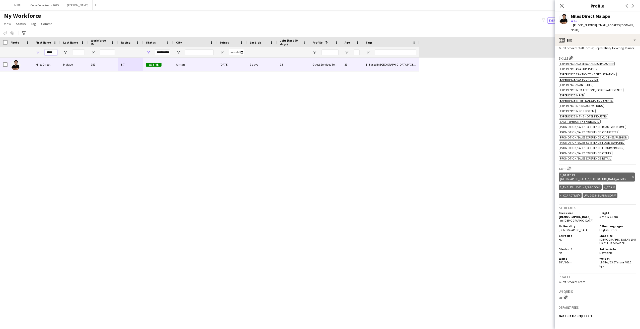
drag, startPoint x: 54, startPoint y: 54, endPoint x: 38, endPoint y: 52, distance: 15.9
click at [38, 52] on div "*****" at bounding box center [47, 52] width 28 height 10
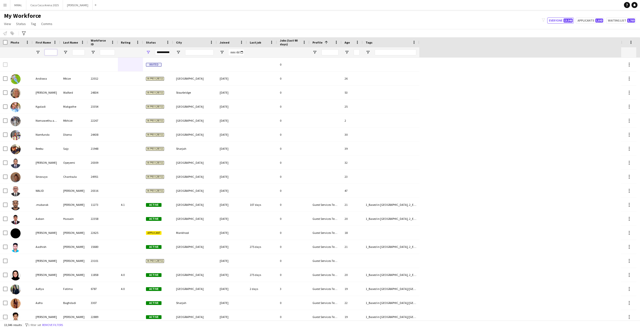
click at [53, 53] on input "First Name Filter Input" at bounding box center [51, 52] width 13 height 6
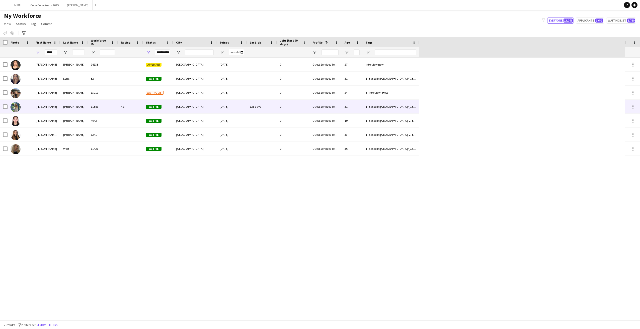
click at [117, 106] on div "11387" at bounding box center [103, 107] width 30 height 14
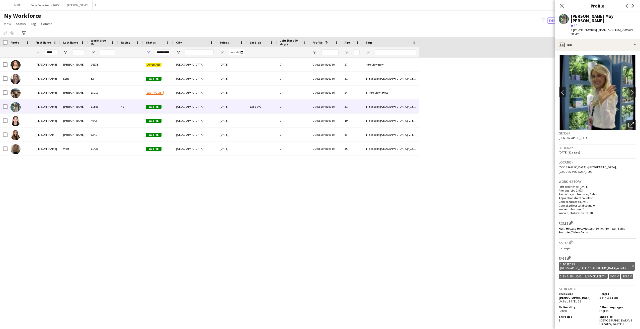
scroll to position [128, 0]
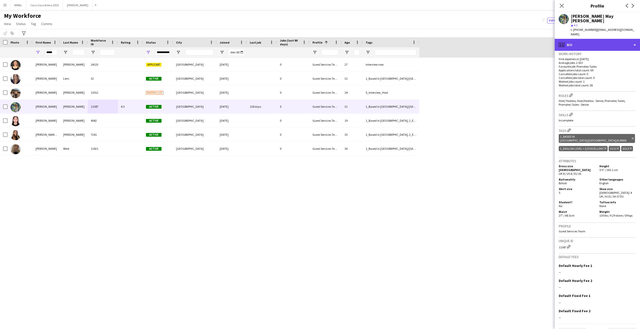
click at [595, 39] on div "profile Bio" at bounding box center [596, 45] width 85 height 12
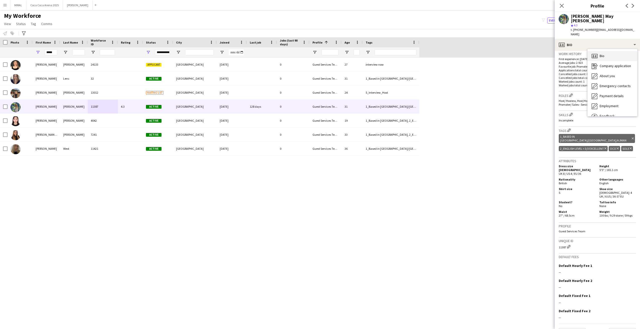
click at [606, 51] on div "Bio Bio" at bounding box center [612, 56] width 50 height 10
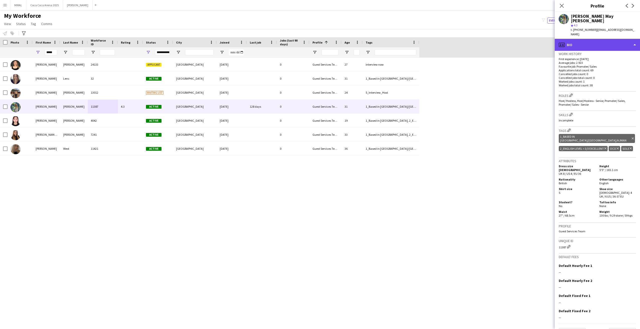
click at [602, 39] on div "profile Bio" at bounding box center [596, 45] width 85 height 12
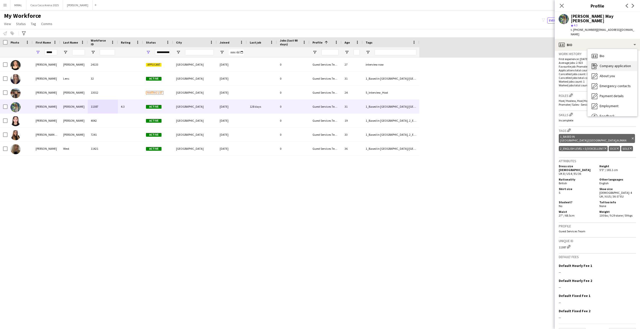
click at [615, 64] on span "Company application" at bounding box center [614, 66] width 31 height 5
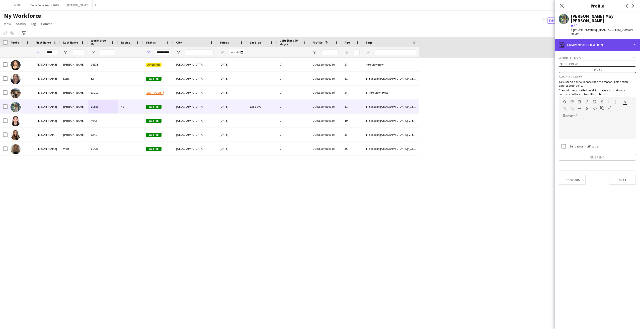
click at [595, 39] on div "register Company application" at bounding box center [596, 45] width 85 height 12
click at [610, 74] on span "About you" at bounding box center [606, 76] width 15 height 5
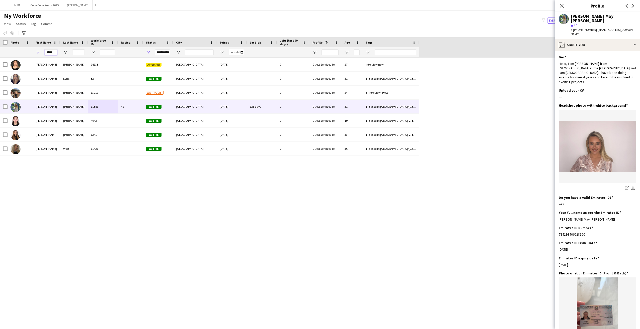
drag, startPoint x: 52, startPoint y: 53, endPoint x: 36, endPoint y: 52, distance: 15.8
click at [36, 52] on div "*****" at bounding box center [47, 52] width 28 height 10
drag, startPoint x: 53, startPoint y: 51, endPoint x: 32, endPoint y: 51, distance: 21.3
click at [32, 51] on div "*****" at bounding box center [209, 52] width 419 height 10
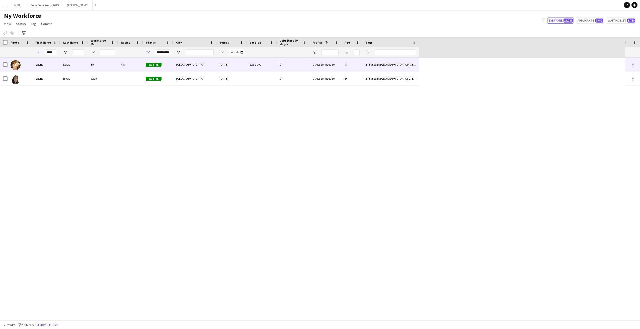
click at [113, 61] on div "39" at bounding box center [103, 65] width 30 height 14
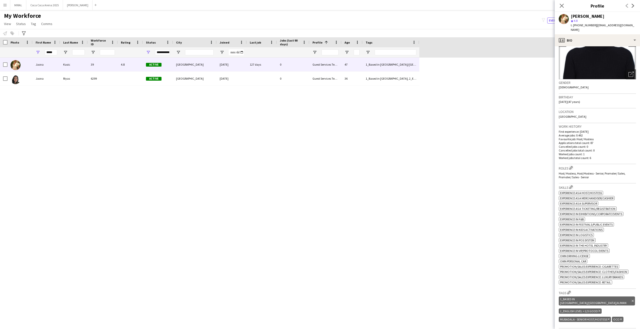
scroll to position [175, 0]
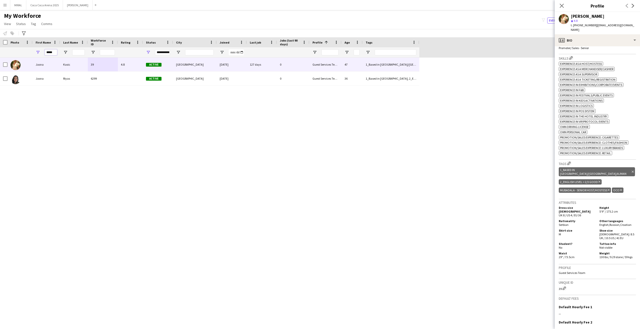
drag, startPoint x: 53, startPoint y: 51, endPoint x: 39, endPoint y: 50, distance: 14.6
click at [39, 50] on div "*****" at bounding box center [47, 52] width 28 height 10
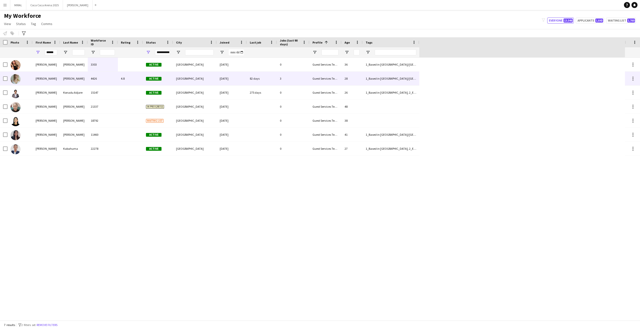
click at [116, 77] on div "4426" at bounding box center [103, 79] width 30 height 14
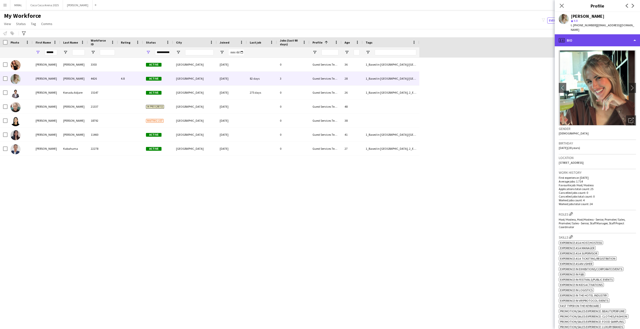
click at [595, 39] on div "profile Bio" at bounding box center [596, 40] width 85 height 12
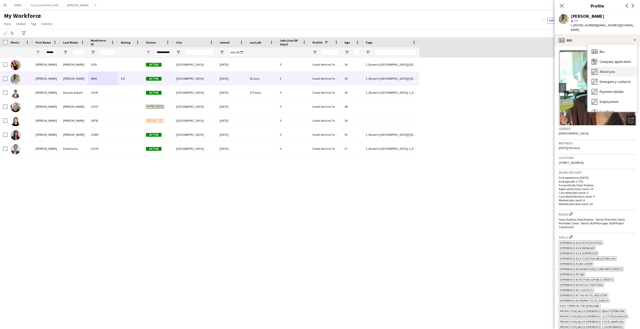
click at [608, 71] on span "About you" at bounding box center [606, 71] width 15 height 5
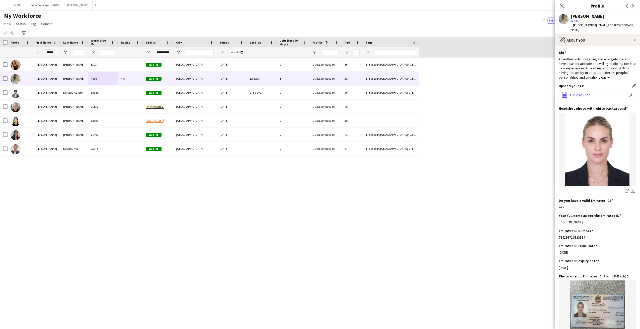
click at [593, 95] on button "office-file-sheet CV 2024.pdf download-bottom" at bounding box center [596, 95] width 77 height 10
drag, startPoint x: 55, startPoint y: 52, endPoint x: 38, endPoint y: 52, distance: 17.5
click at [38, 52] on div "******" at bounding box center [47, 52] width 28 height 10
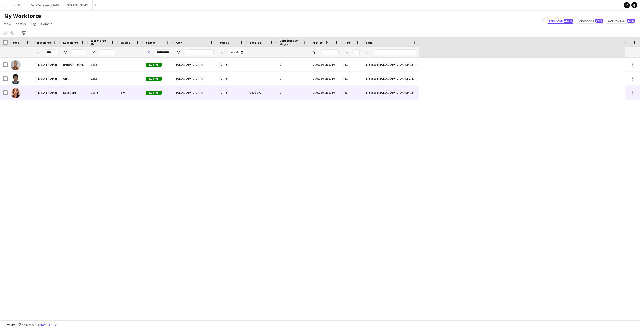
click at [52, 93] on div "Helene" at bounding box center [47, 93] width 28 height 14
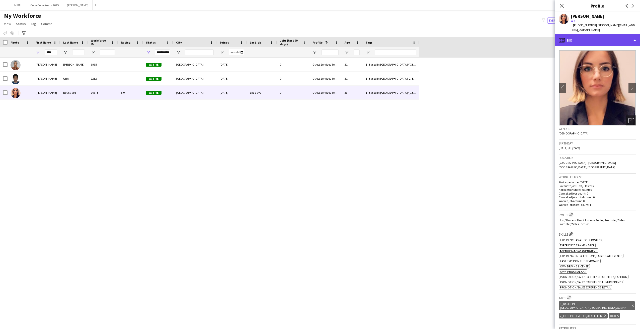
click at [604, 37] on div "profile Bio" at bounding box center [596, 40] width 85 height 12
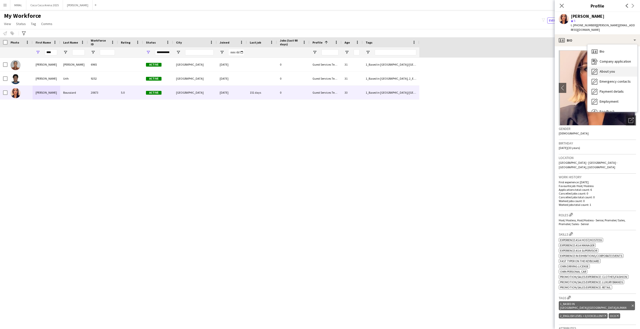
click at [603, 69] on span "About you" at bounding box center [606, 71] width 15 height 5
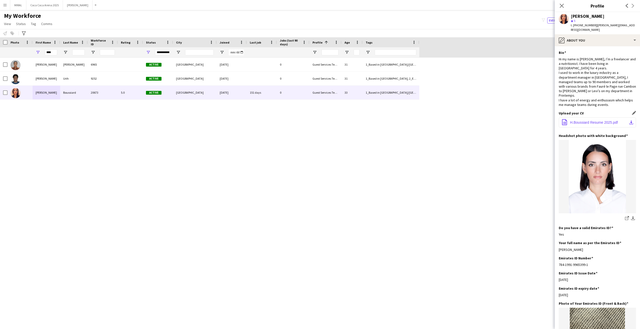
click at [586, 121] on span "H.Boussiard Resume 2025.pdf" at bounding box center [594, 123] width 48 height 4
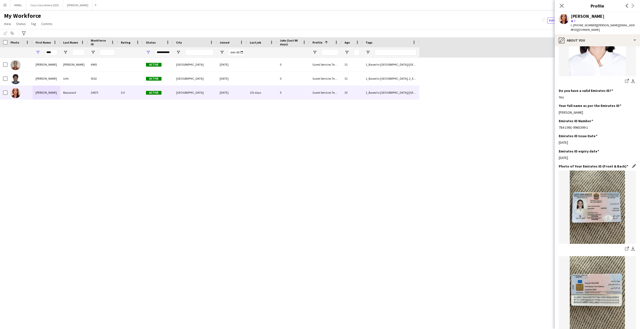
scroll to position [150, 0]
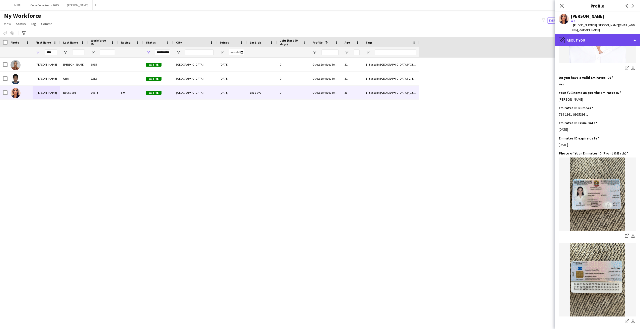
click at [581, 34] on div "pencil4 About you" at bounding box center [596, 40] width 85 height 12
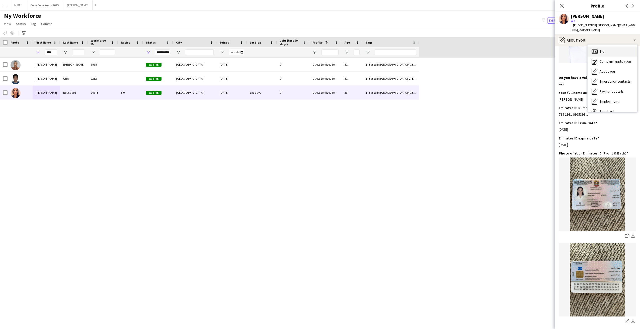
click at [602, 47] on div "Bio Bio" at bounding box center [612, 52] width 50 height 10
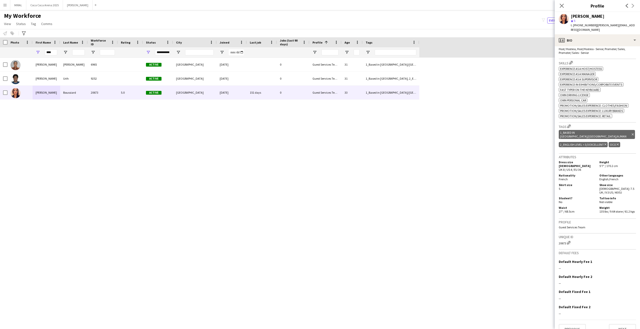
scroll to position [172, 0]
click at [55, 52] on input "****" at bounding box center [51, 52] width 13 height 6
click at [53, 51] on input "****" at bounding box center [51, 52] width 13 height 6
type input "*"
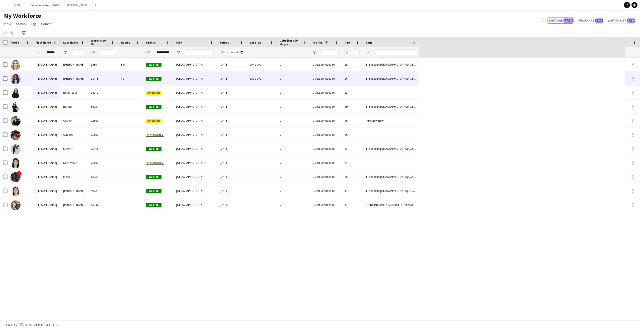
scroll to position [0, 0]
click at [117, 78] on div "11473" at bounding box center [103, 79] width 30 height 14
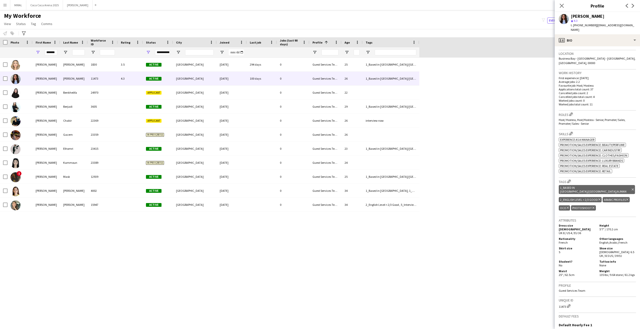
scroll to position [75, 0]
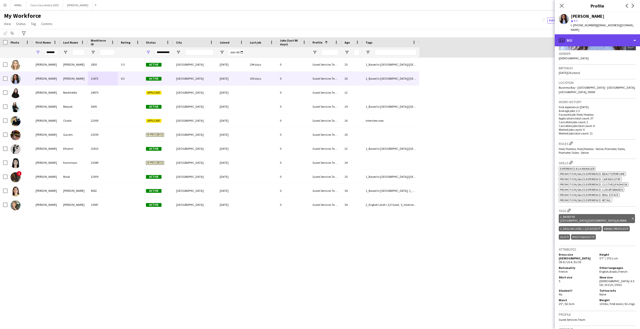
click at [603, 34] on div "profile Bio" at bounding box center [596, 40] width 85 height 12
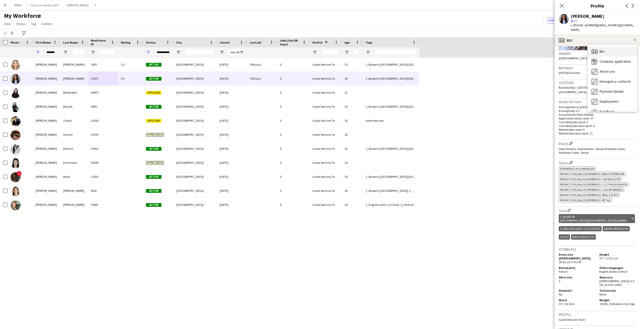
click at [608, 48] on div "Bio Bio" at bounding box center [612, 52] width 50 height 10
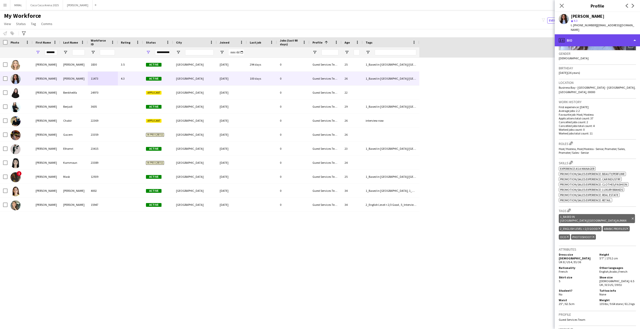
click at [608, 39] on div "profile Bio" at bounding box center [596, 40] width 85 height 12
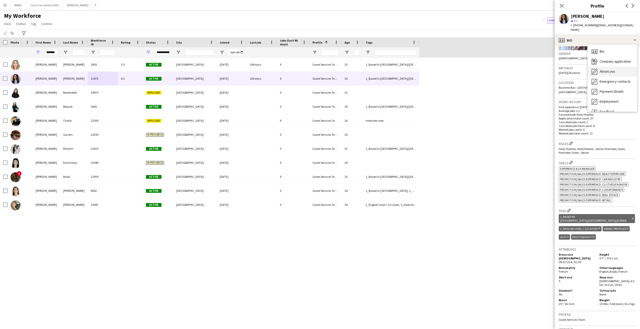
click at [610, 69] on span "About you" at bounding box center [606, 71] width 15 height 5
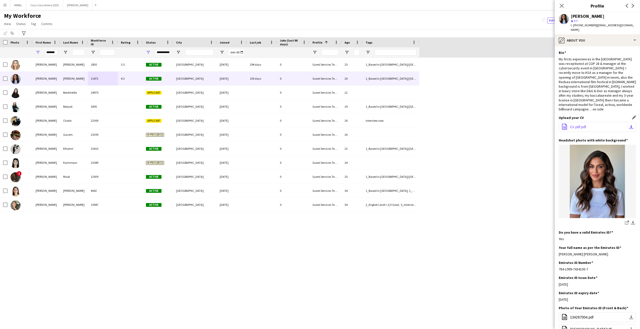
click at [590, 122] on button "office-file-sheet Cv pdf.pdf download-bottom" at bounding box center [596, 127] width 77 height 10
drag, startPoint x: 45, startPoint y: 52, endPoint x: 76, endPoint y: 53, distance: 30.4
click at [76, 53] on div "*******" at bounding box center [209, 52] width 419 height 10
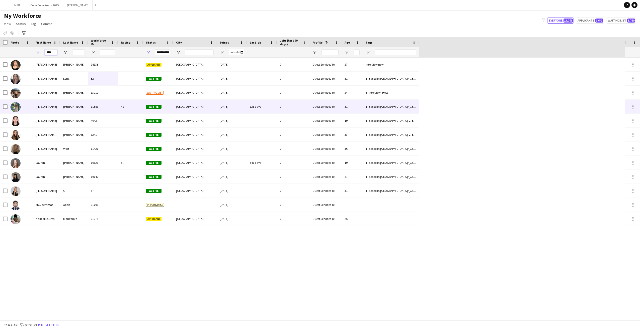
type input "****"
click at [106, 109] on div "11387" at bounding box center [103, 107] width 30 height 14
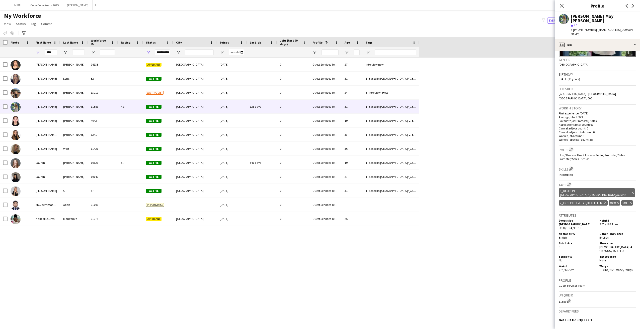
scroll to position [75, 0]
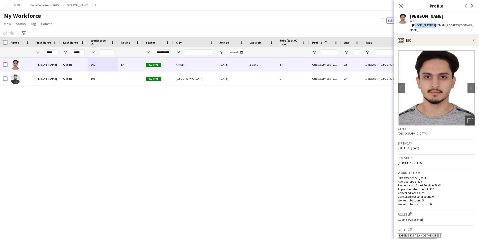
click at [2, 5] on button "Menu" at bounding box center [5, 5] width 10 height 10
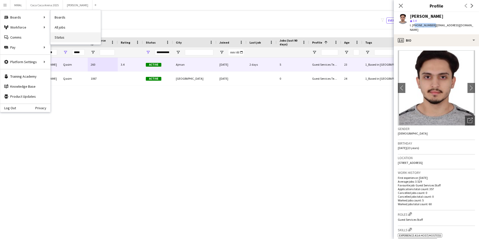
click at [58, 36] on link "Status" at bounding box center [76, 37] width 50 height 10
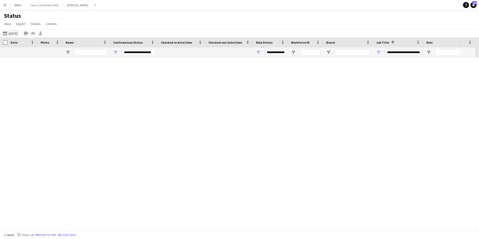
type input "**********"
